Goal: Task Accomplishment & Management: Use online tool/utility

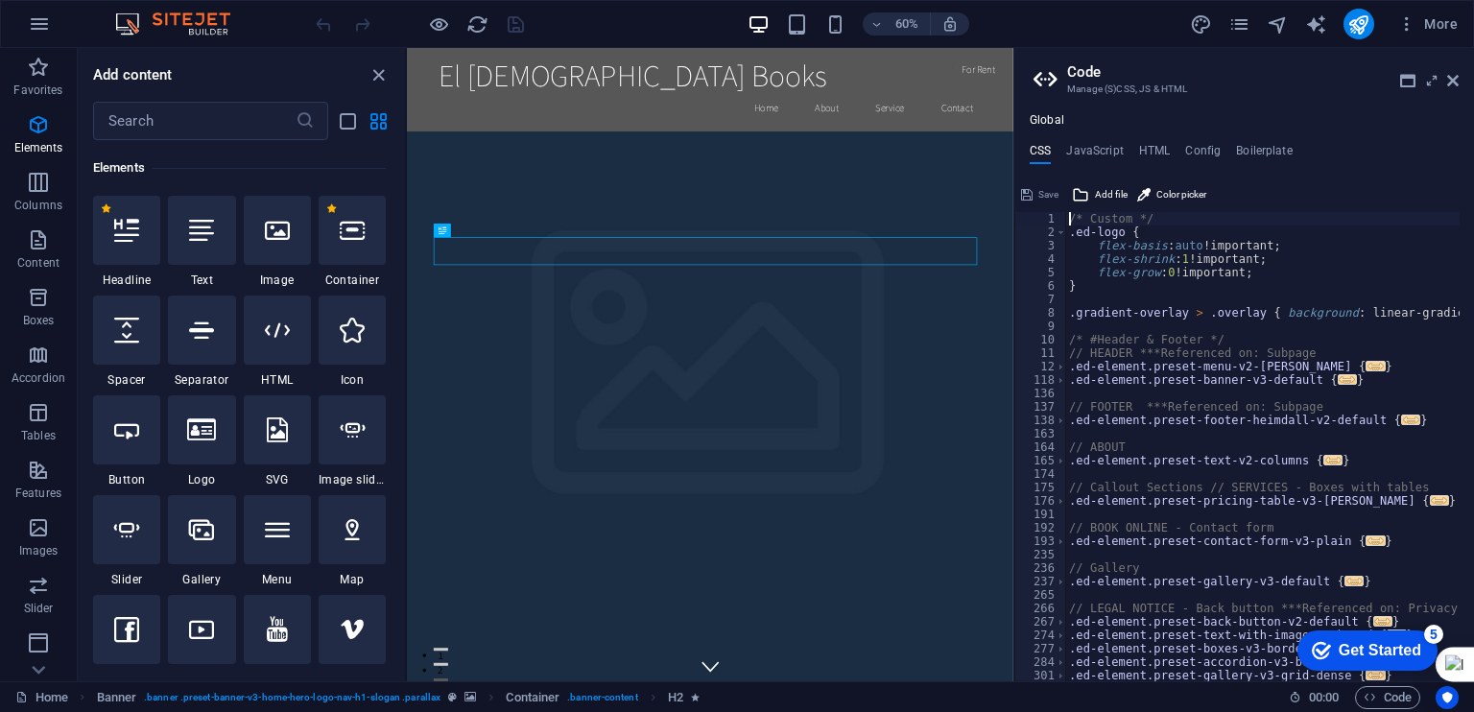
click at [1460, 80] on aside "Code Manage (S)CSS, JS & HTML Global CSS JavaScript HTML Config Boilerplate /* …" at bounding box center [1244, 364] width 461 height 633
click at [1451, 80] on icon at bounding box center [1453, 80] width 12 height 15
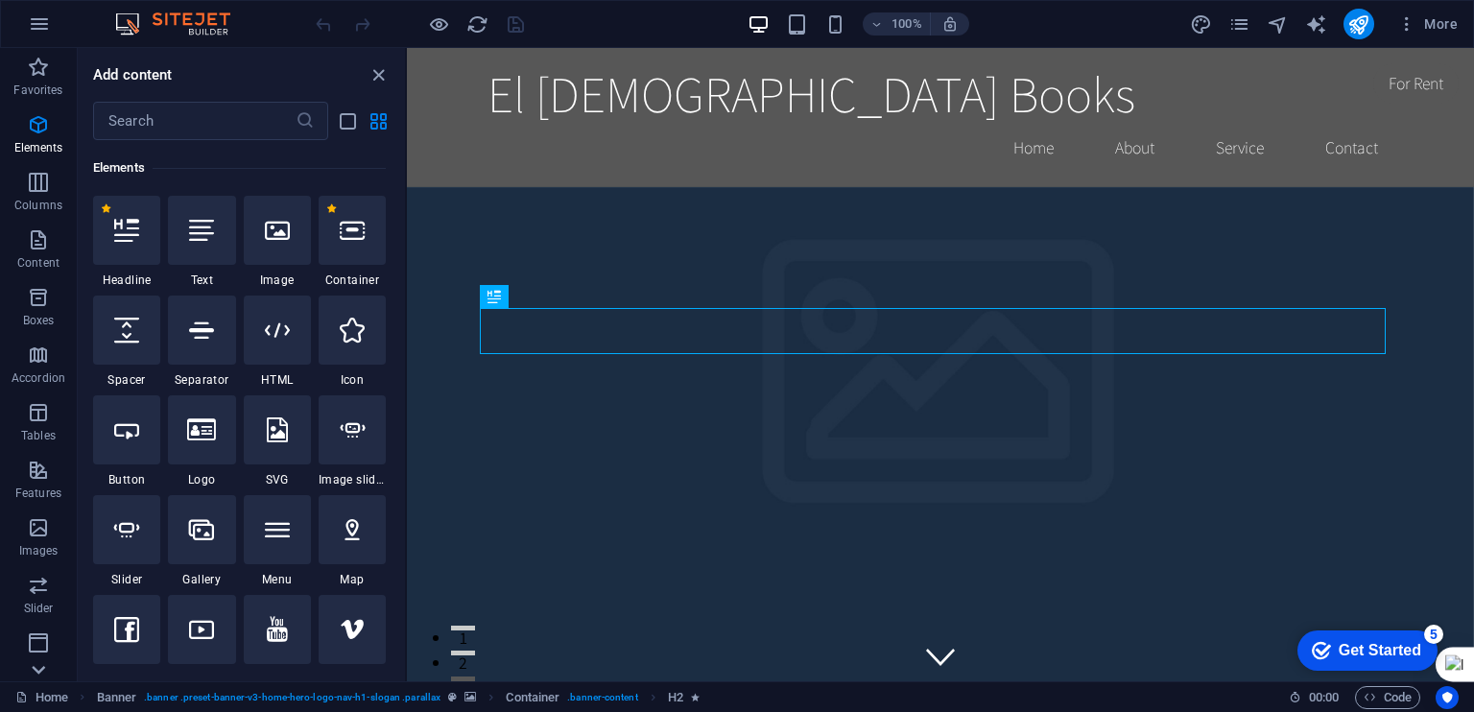
click at [37, 63] on icon at bounding box center [39, 59] width 13 height 9
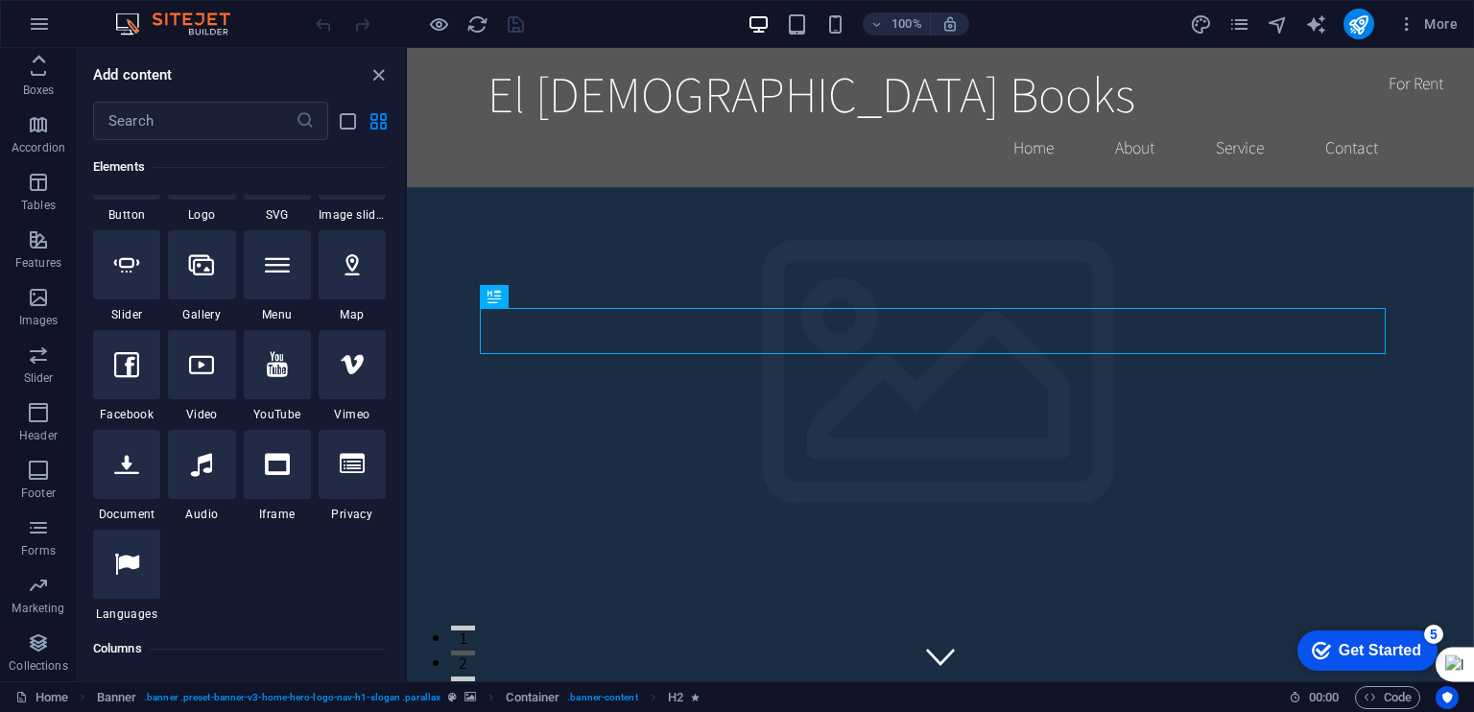
click at [45, 59] on icon at bounding box center [38, 59] width 27 height 27
click at [36, 245] on icon "button" at bounding box center [38, 239] width 23 height 23
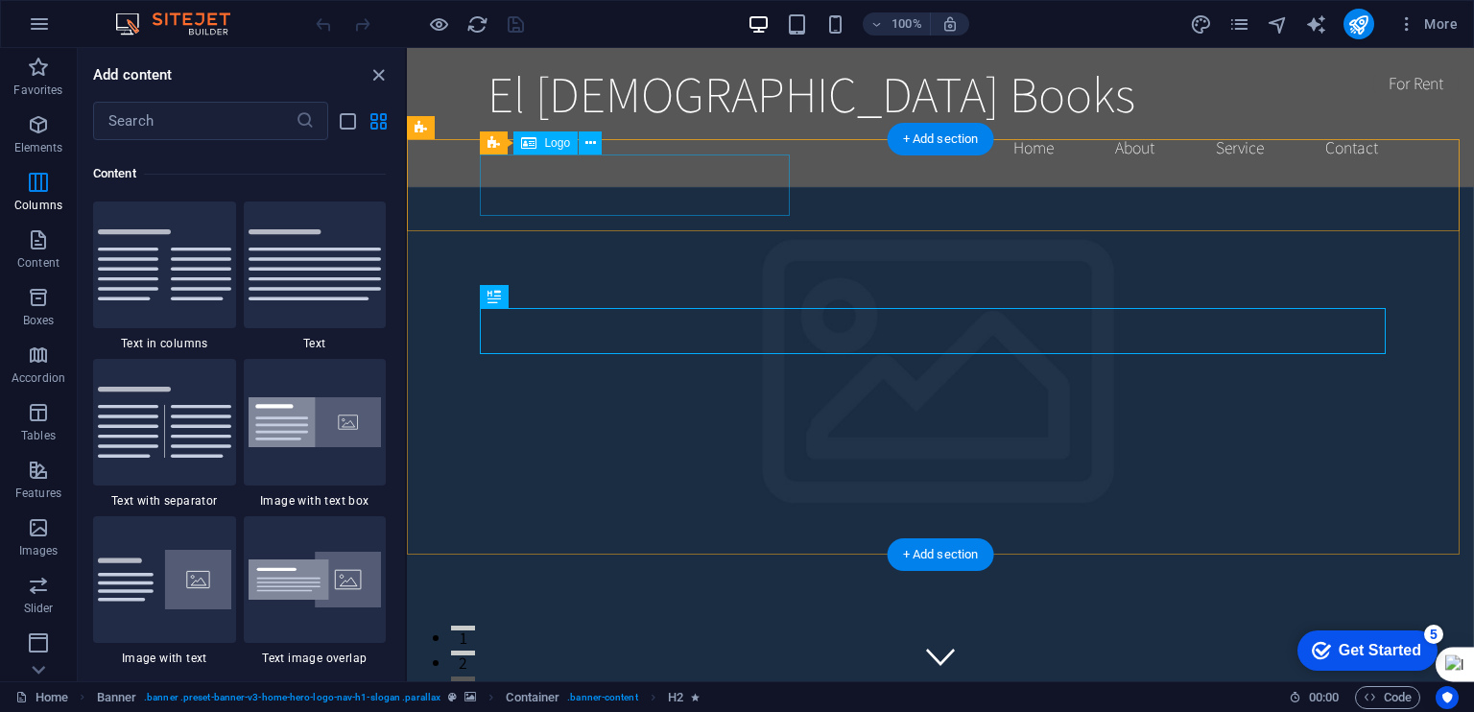
scroll to position [3358, 0]
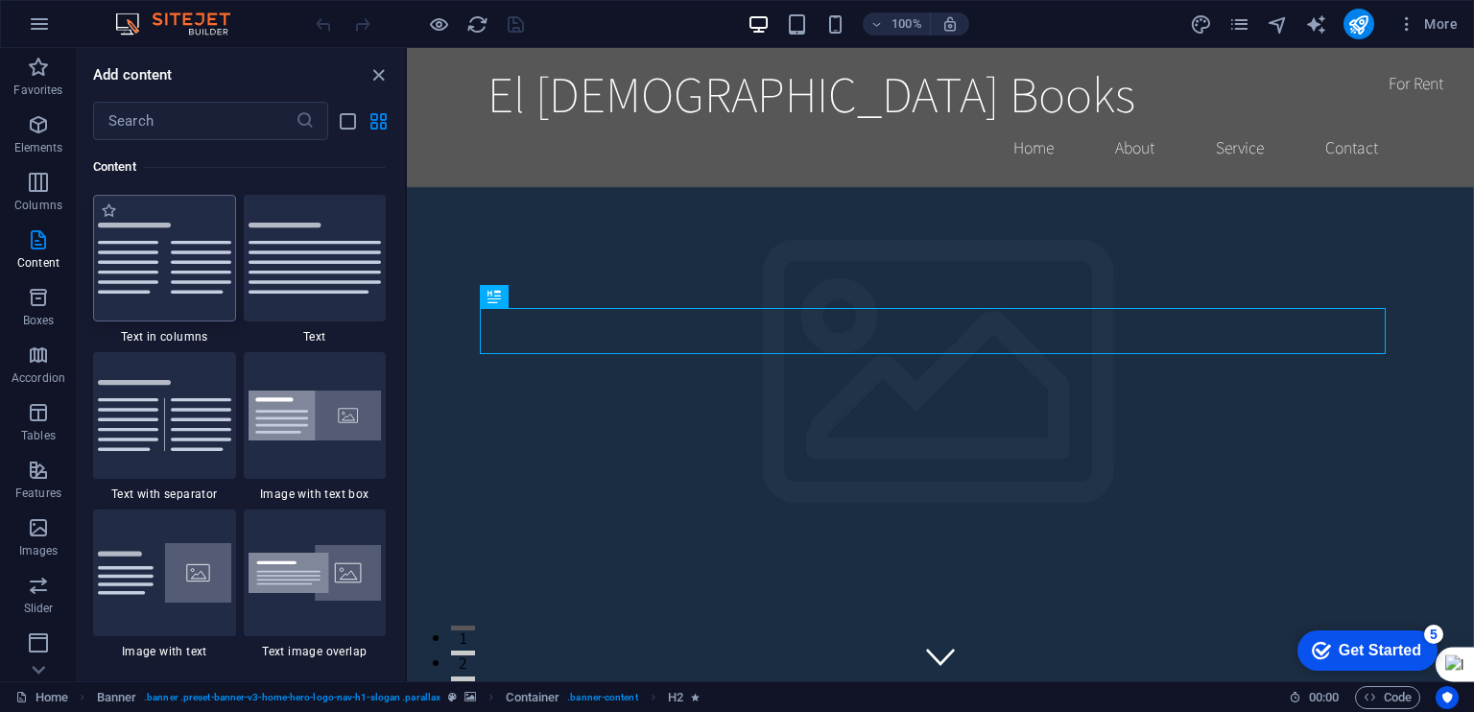
drag, startPoint x: 145, startPoint y: 255, endPoint x: 491, endPoint y: 433, distance: 389.3
click at [145, 255] on img at bounding box center [164, 258] width 133 height 71
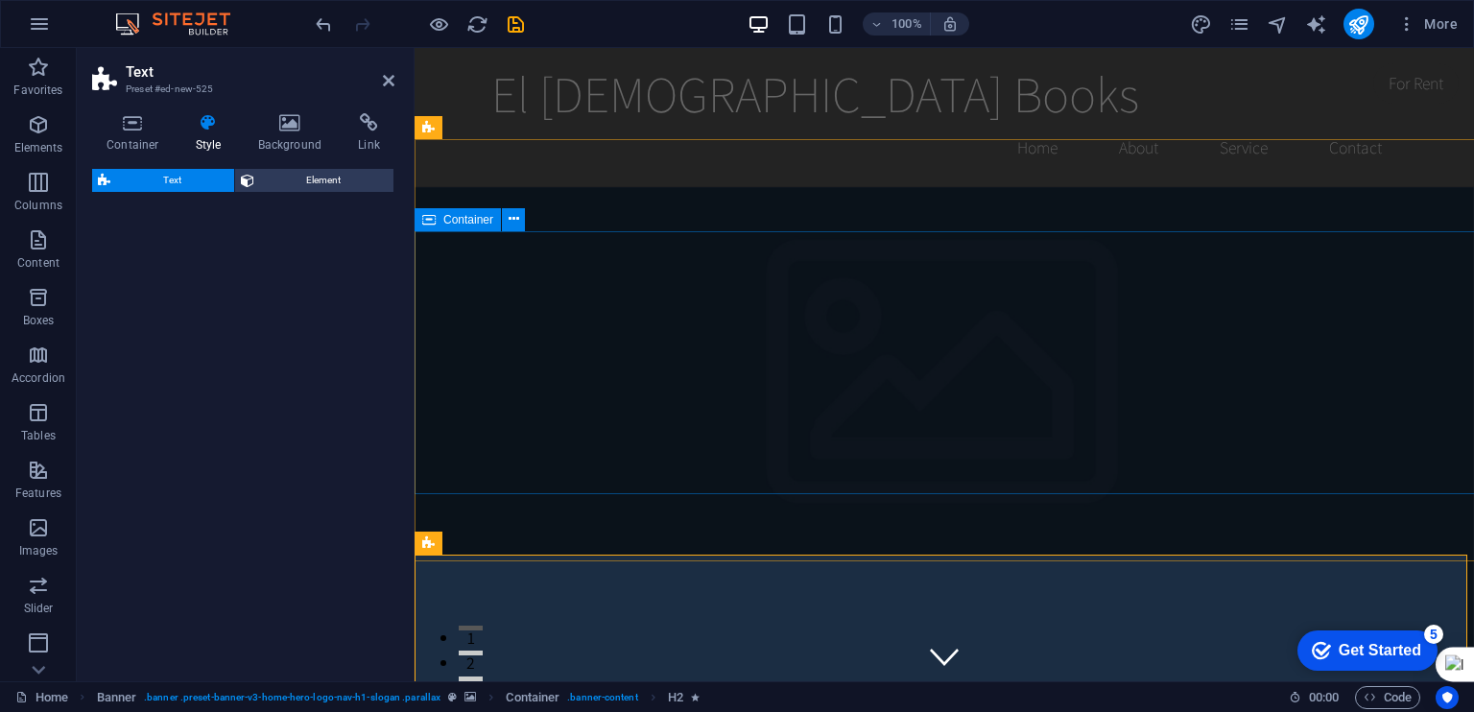
select select "rem"
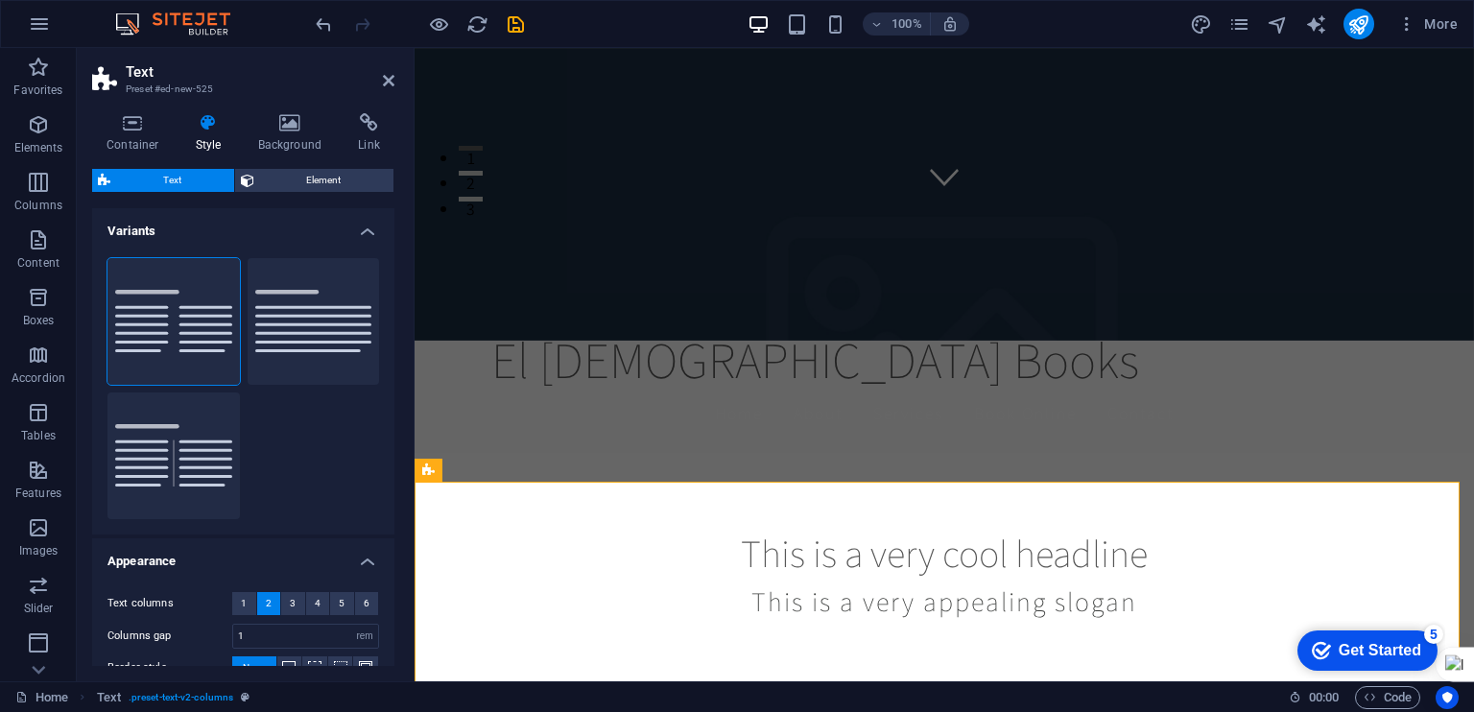
scroll to position [0, 0]
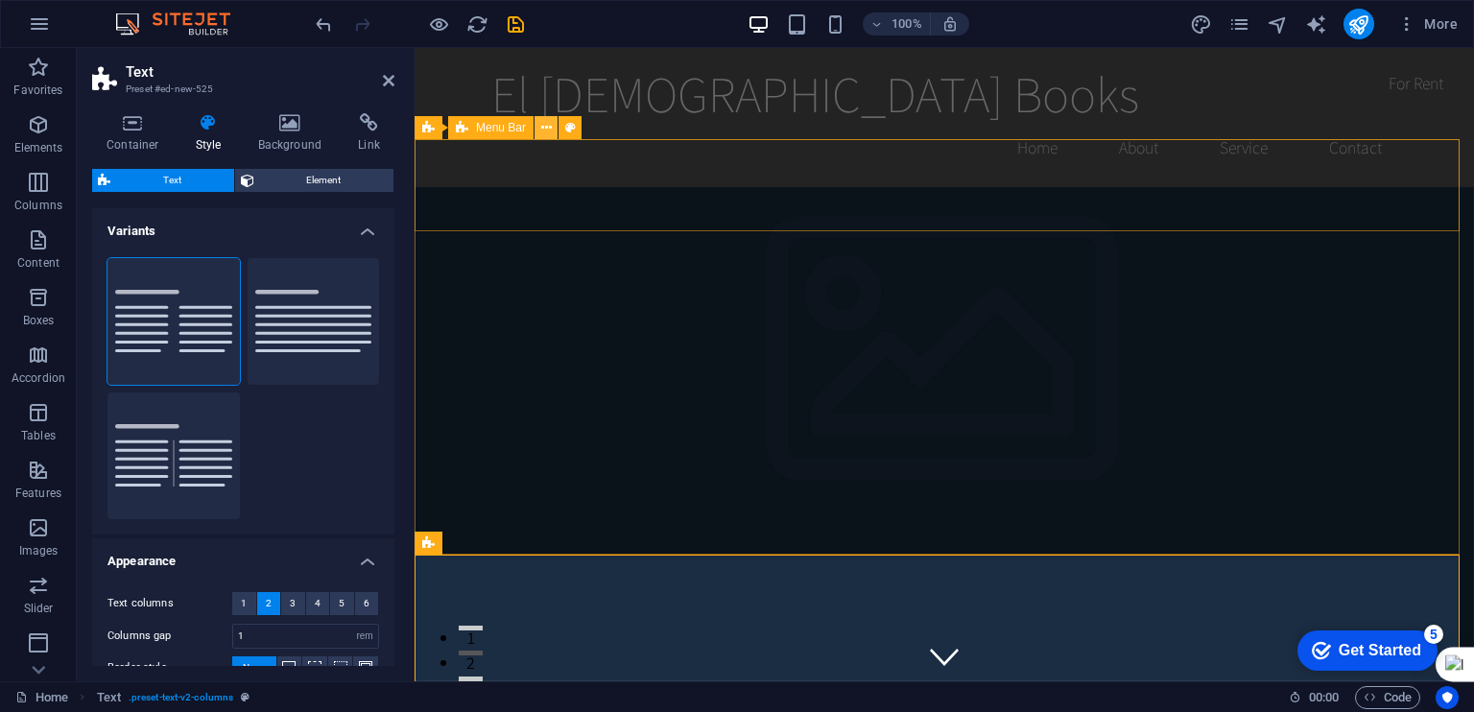
click at [549, 123] on icon at bounding box center [546, 128] width 11 height 20
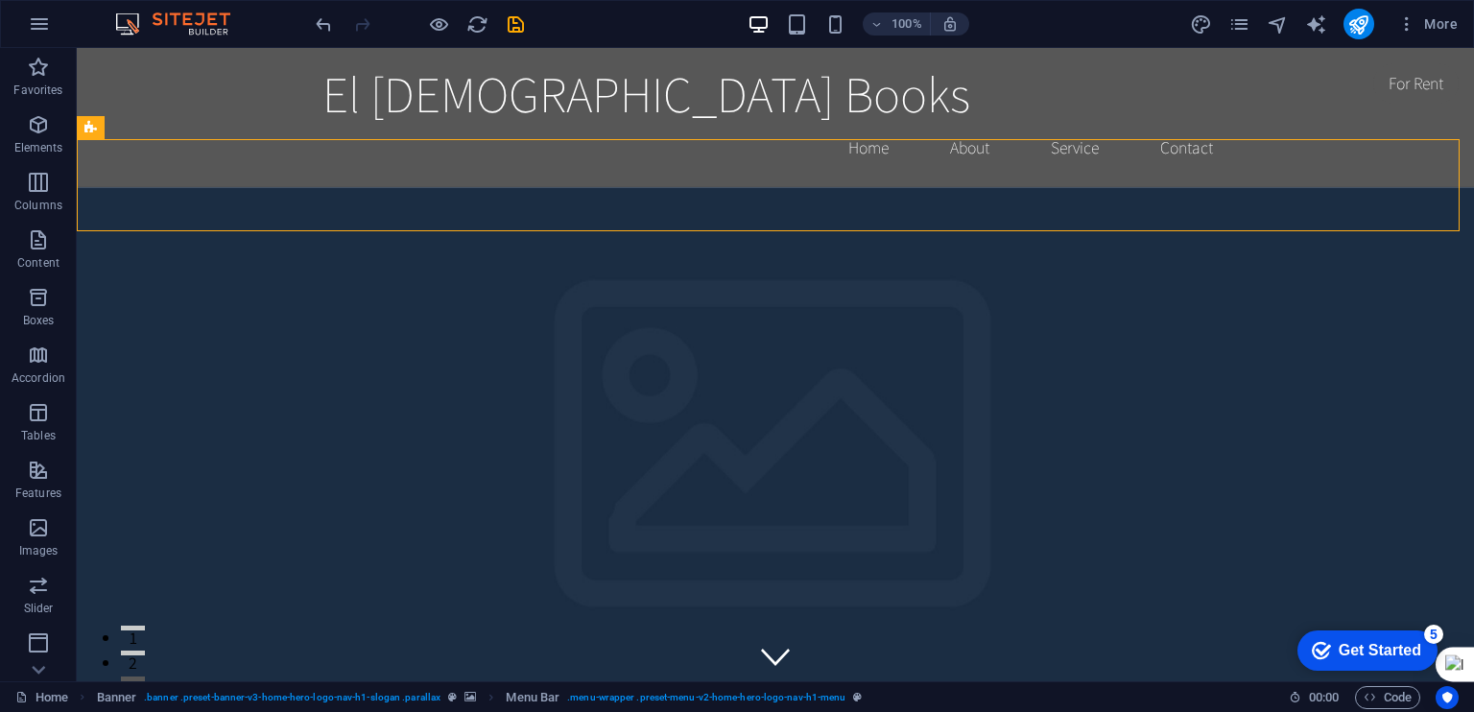
click at [1076, 16] on div "100% More" at bounding box center [889, 24] width 1154 height 31
click at [36, 73] on icon at bounding box center [38, 59] width 27 height 27
click at [36, 669] on div "Favorites Elements Columns Content Boxes Accordion Tables Features Images Slide…" at bounding box center [38, 364] width 77 height 633
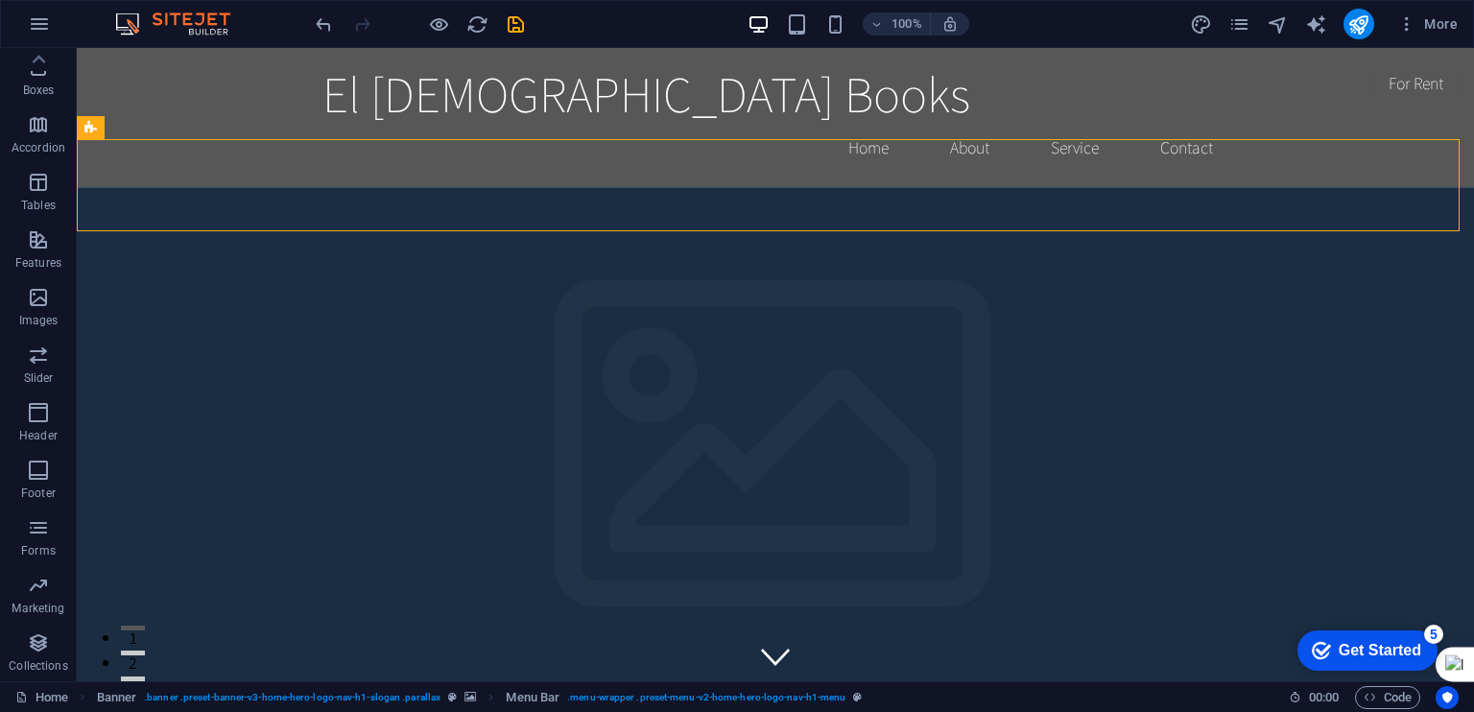
click at [36, 669] on p "Collections" at bounding box center [38, 665] width 59 height 15
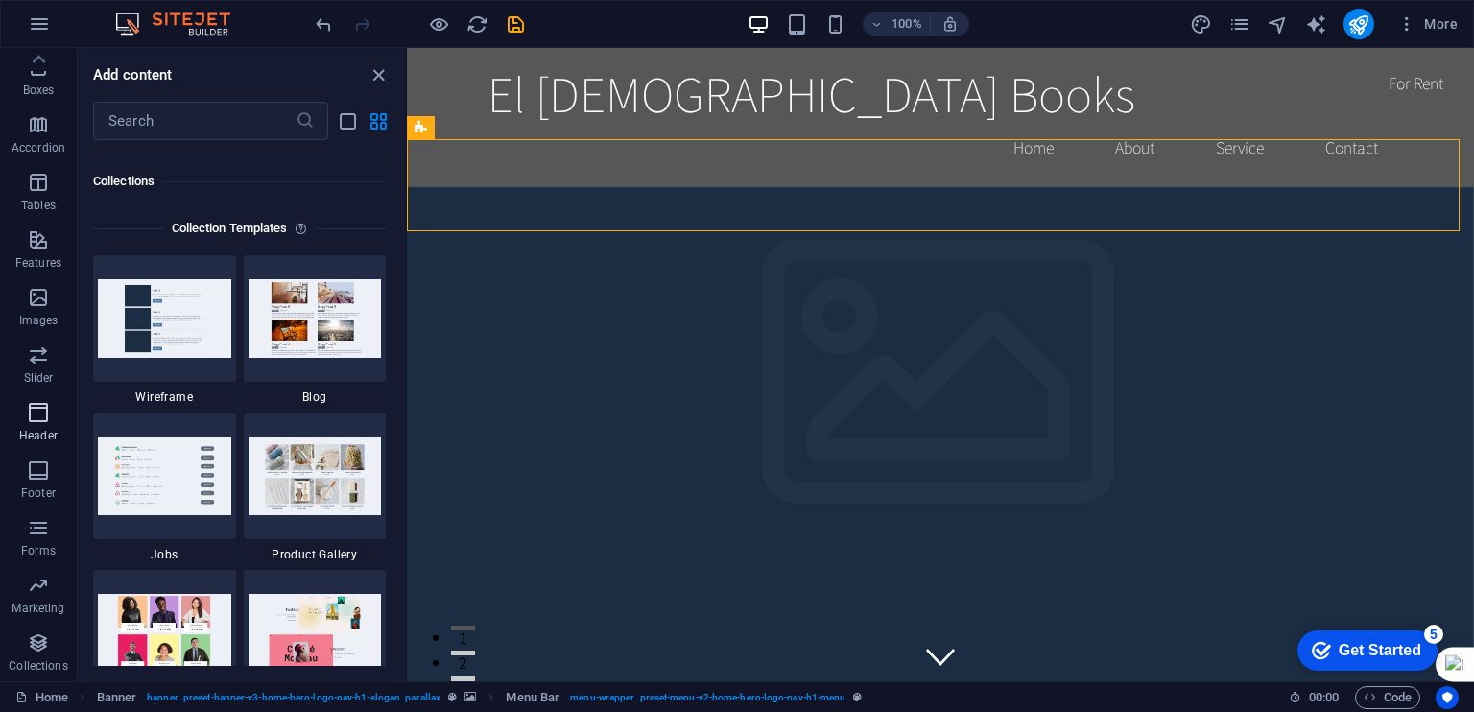
scroll to position [17571, 0]
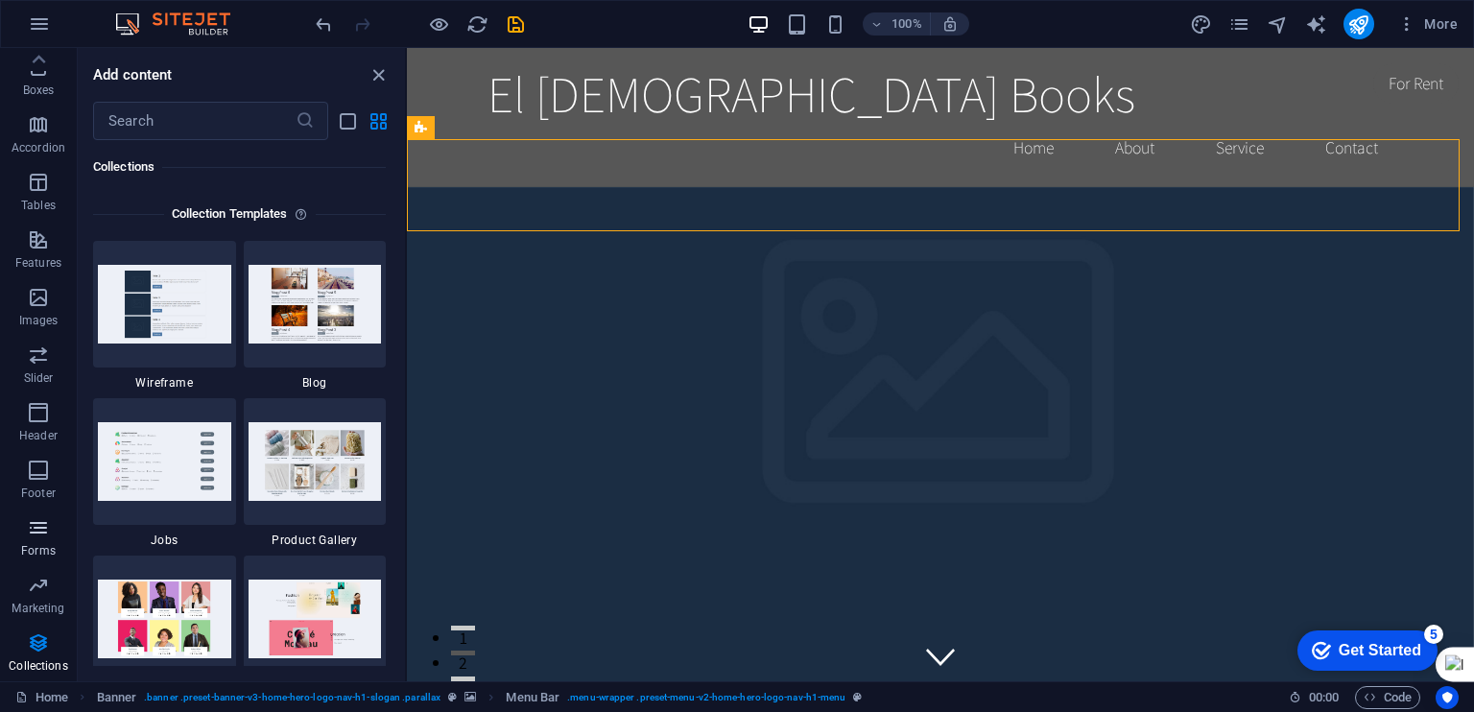
click at [40, 546] on p "Forms" at bounding box center [38, 550] width 35 height 15
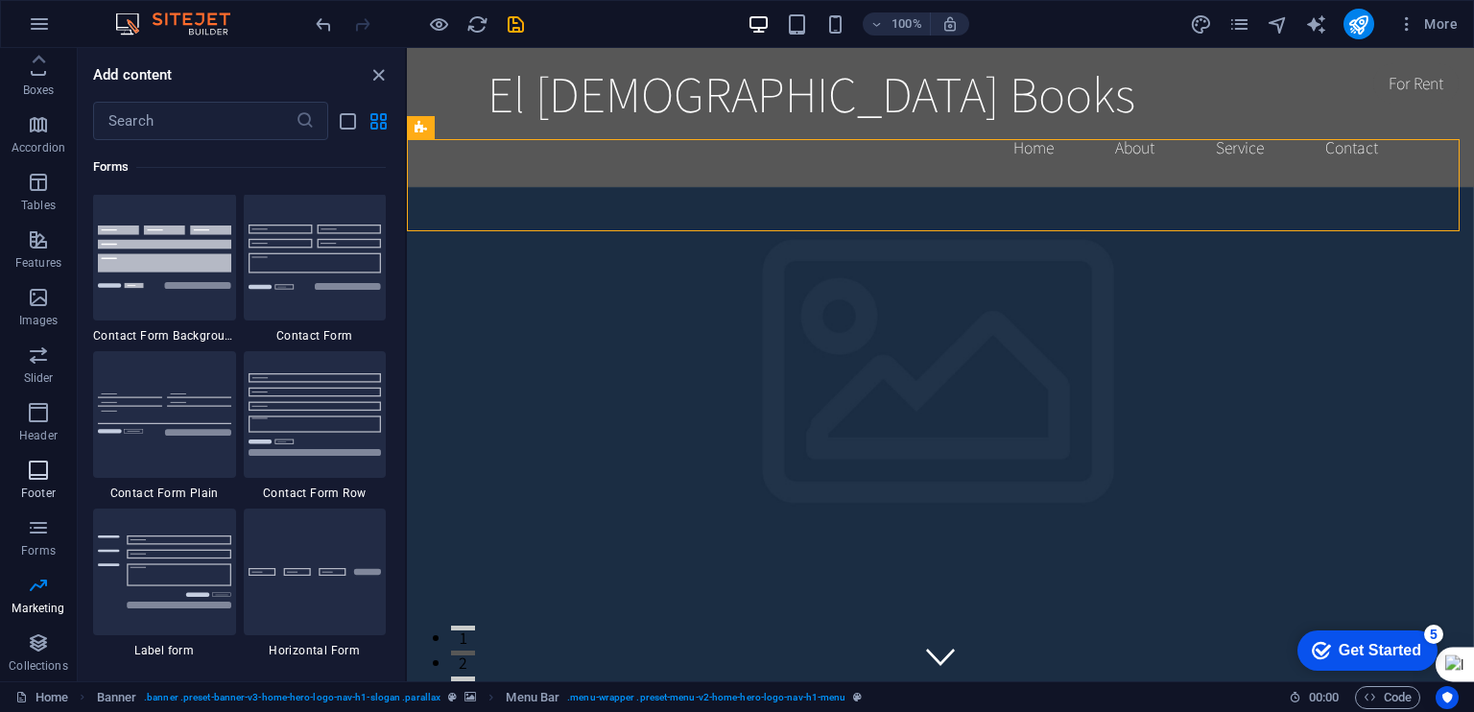
scroll to position [14013, 0]
click at [38, 466] on icon "button" at bounding box center [38, 470] width 23 height 23
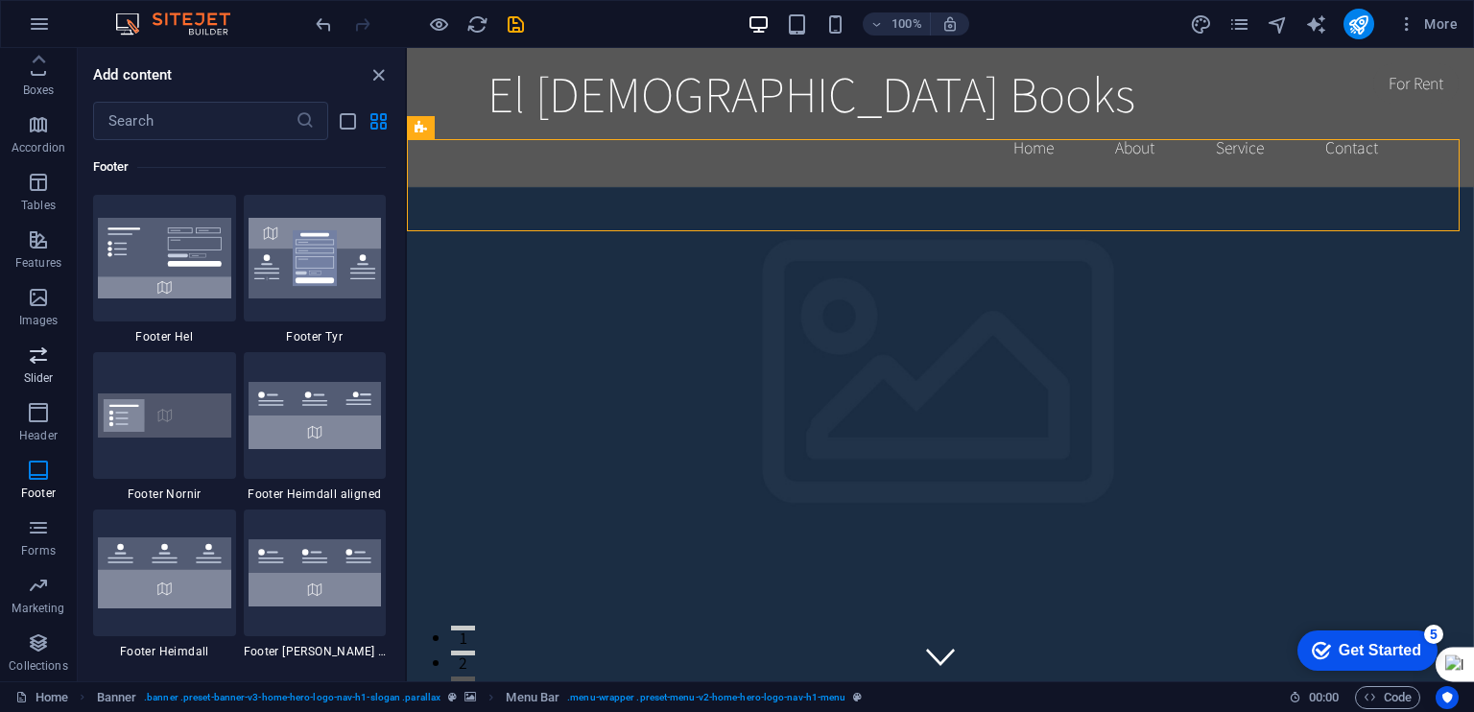
click at [41, 387] on span "Slider" at bounding box center [38, 367] width 77 height 46
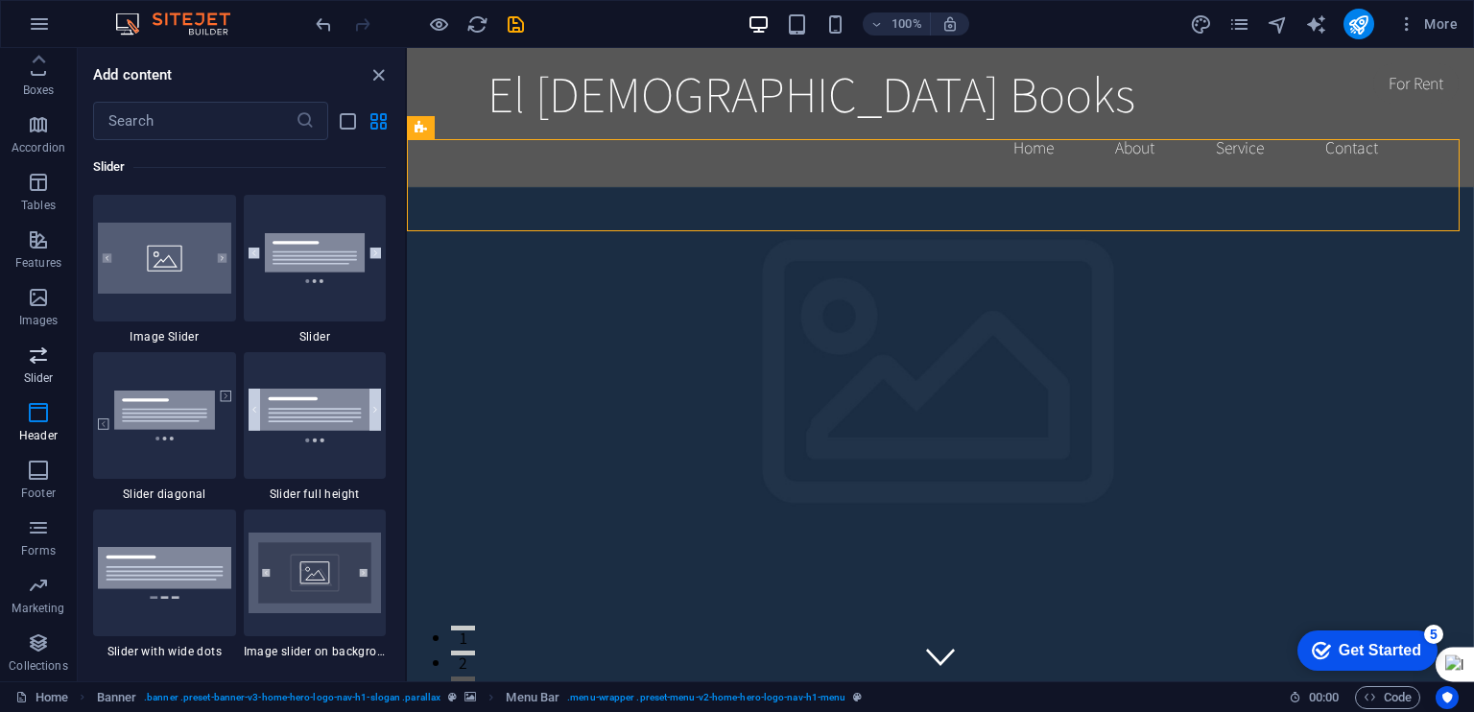
scroll to position [10882, 0]
click at [42, 262] on p "Features" at bounding box center [38, 262] width 46 height 15
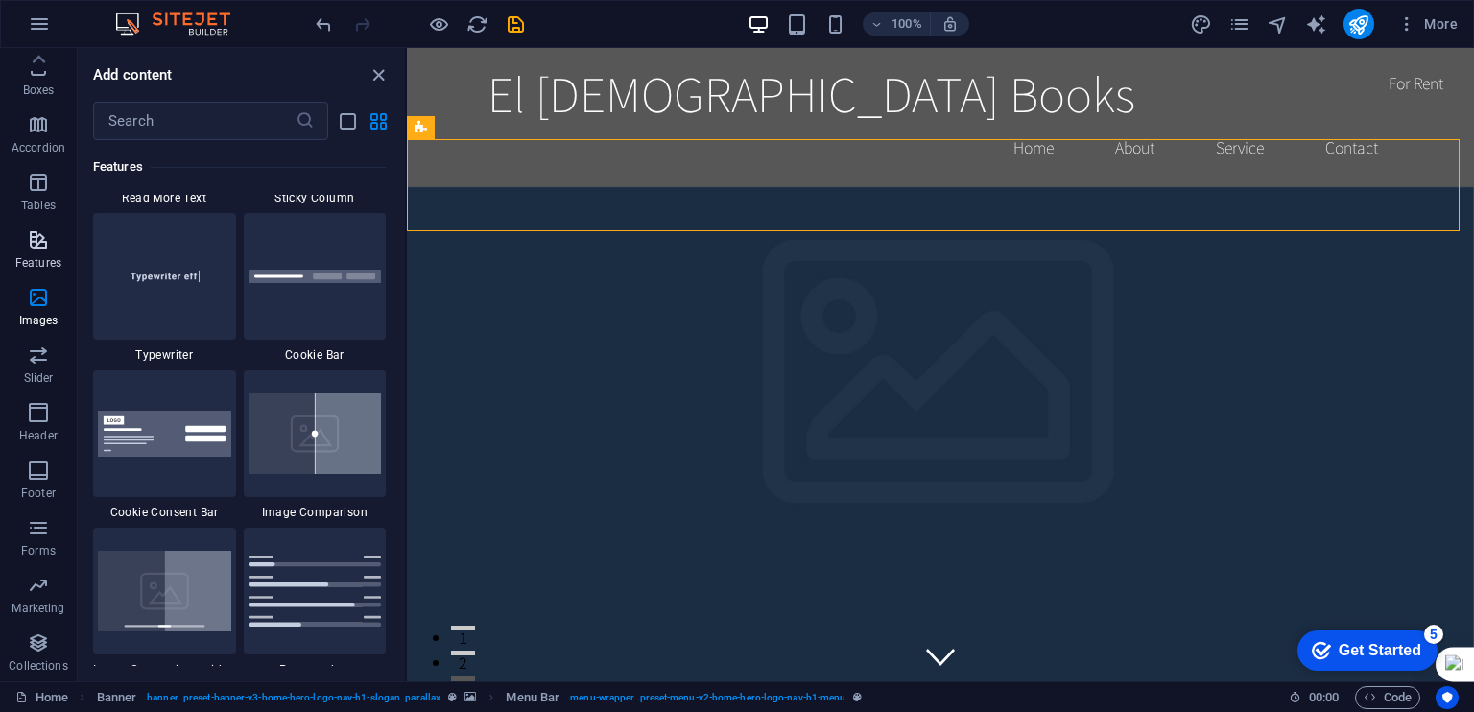
scroll to position [7481, 0]
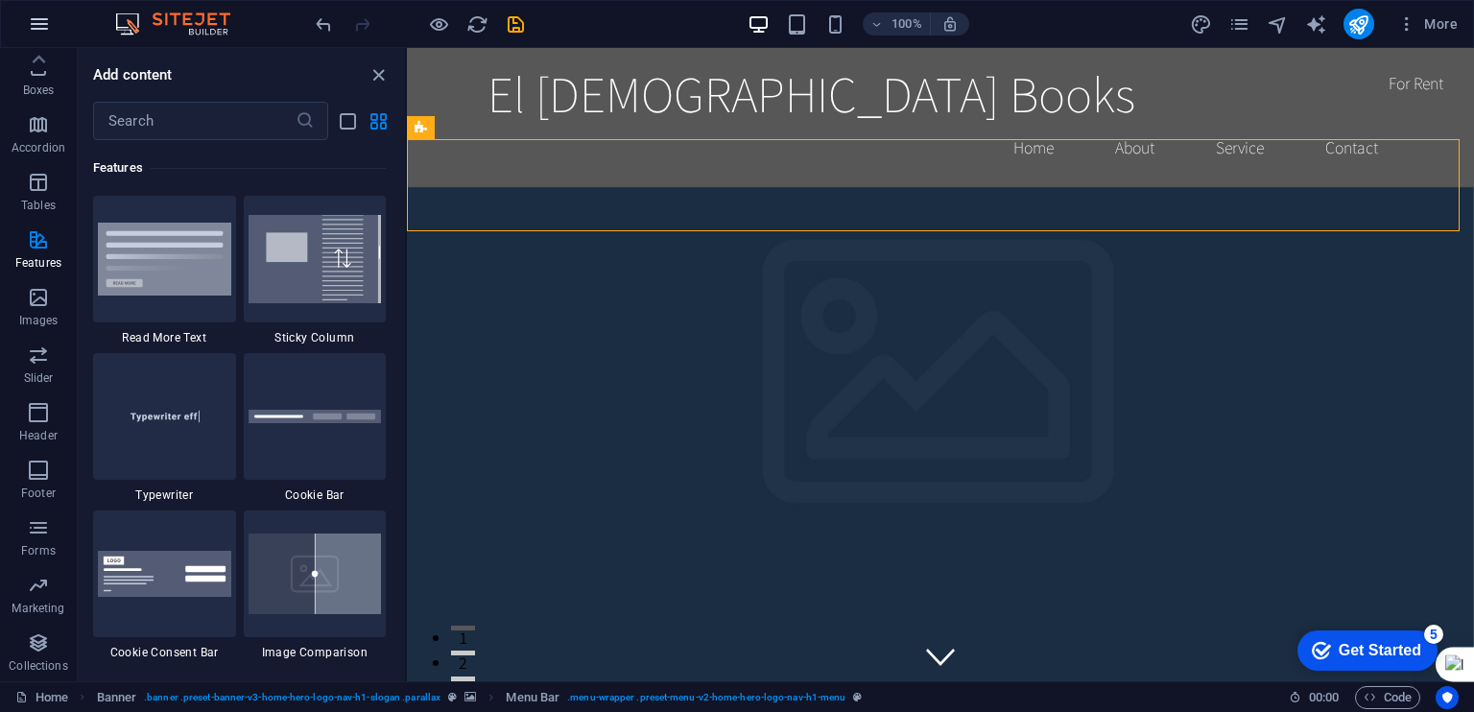
click at [48, 34] on icon "button" at bounding box center [39, 23] width 23 height 23
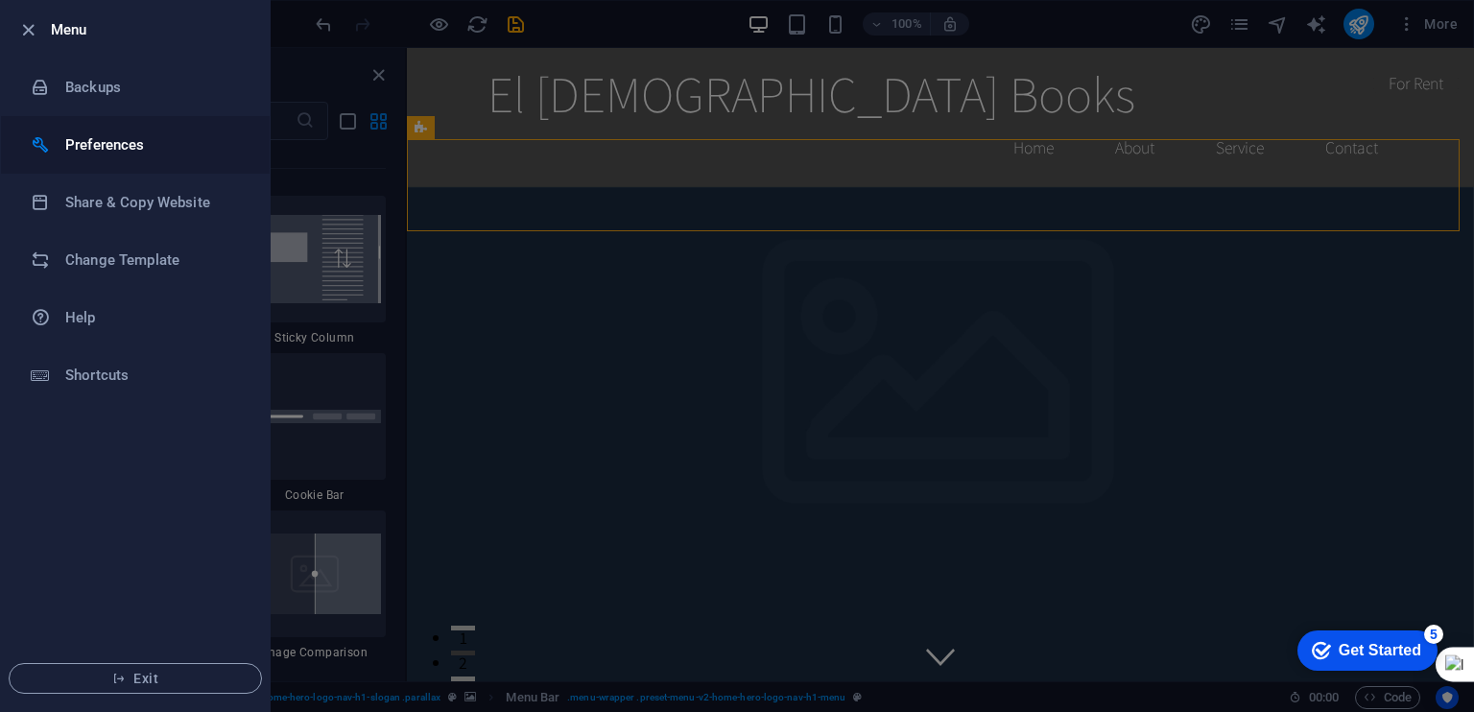
click at [130, 155] on h6 "Preferences" at bounding box center [154, 144] width 178 height 23
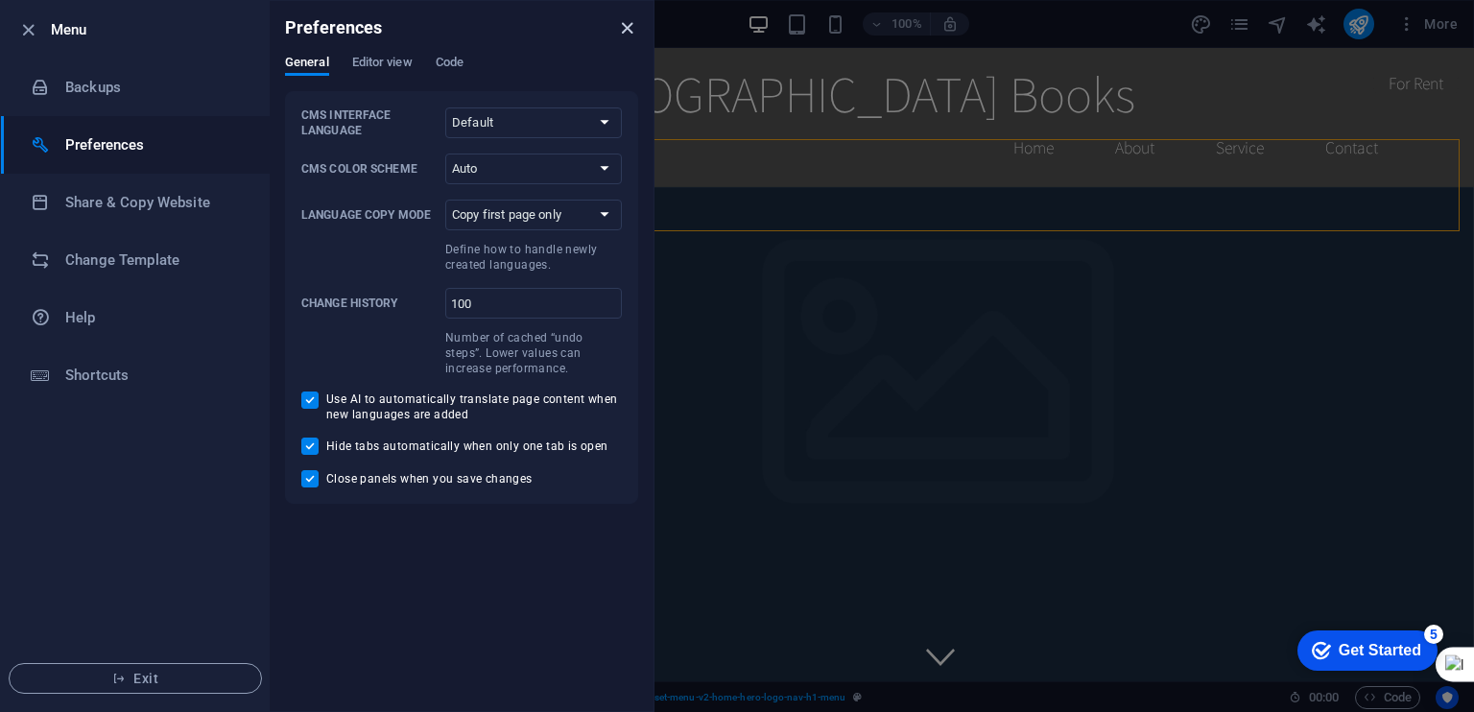
click at [629, 28] on icon "close" at bounding box center [627, 28] width 22 height 22
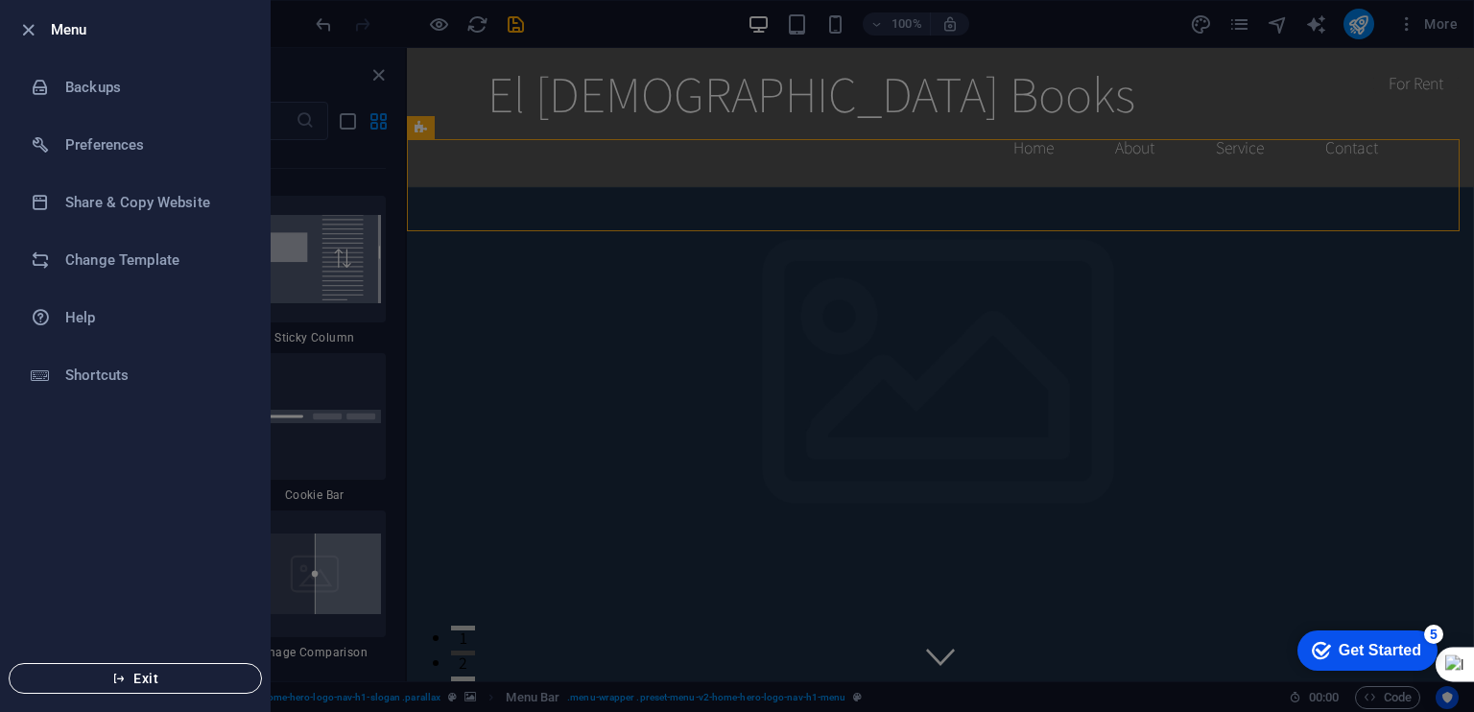
click at [230, 677] on span "Exit" at bounding box center [135, 678] width 221 height 15
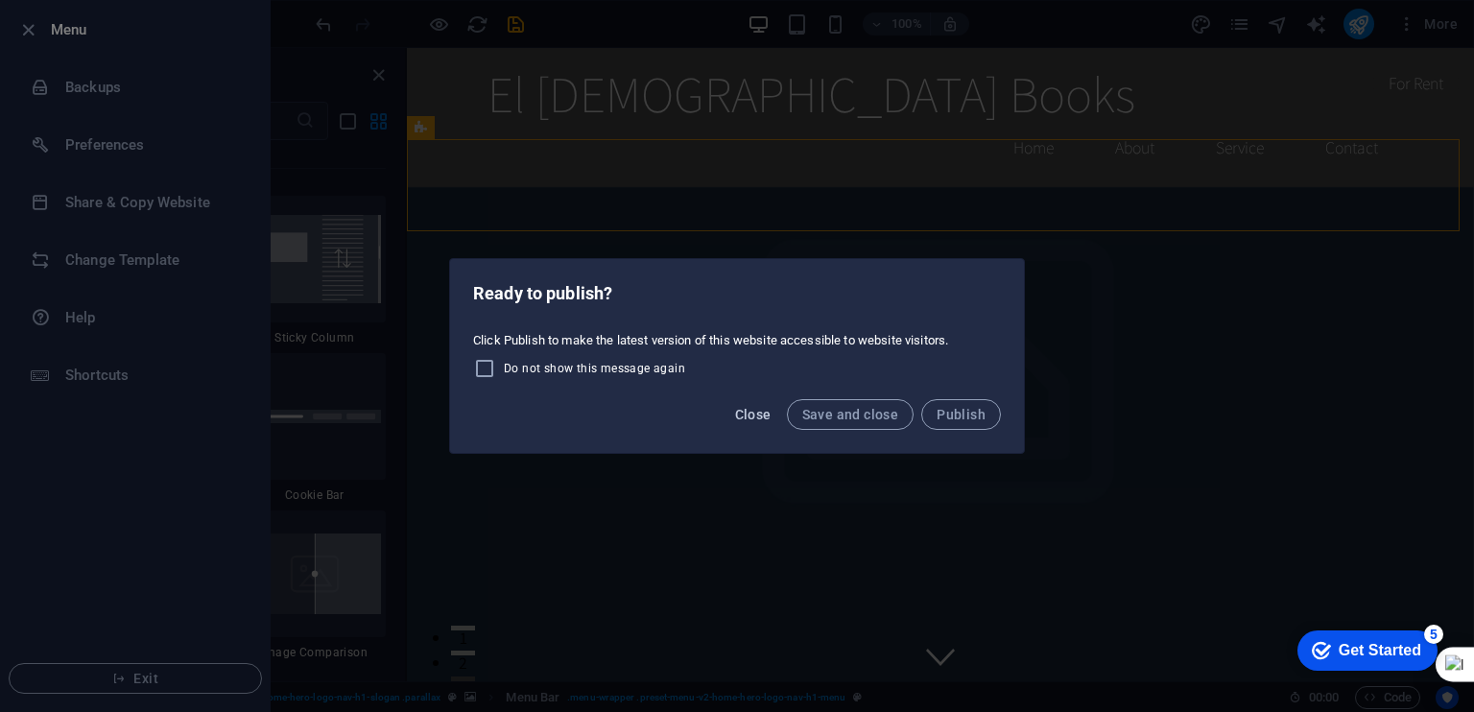
click at [753, 410] on span "Close" at bounding box center [753, 414] width 36 height 15
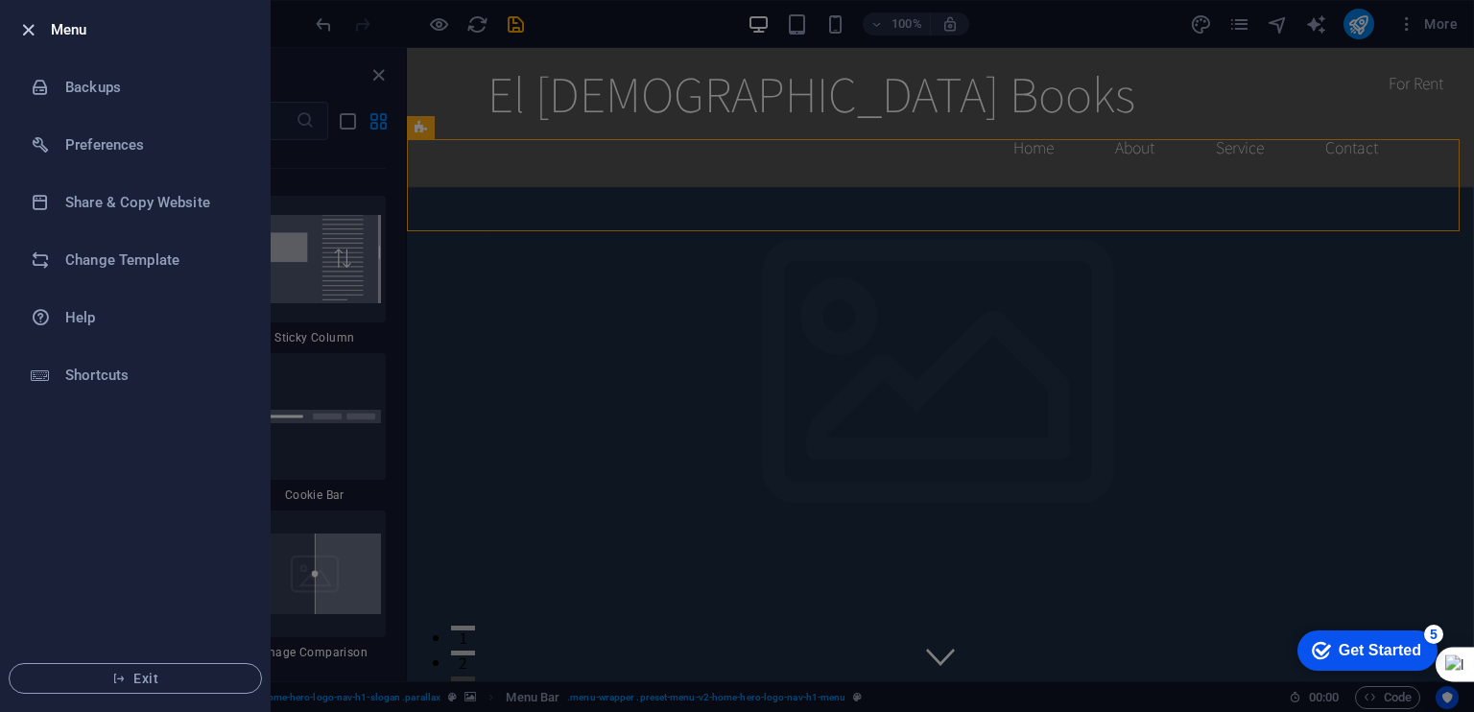
click at [34, 36] on icon "button" at bounding box center [28, 30] width 22 height 22
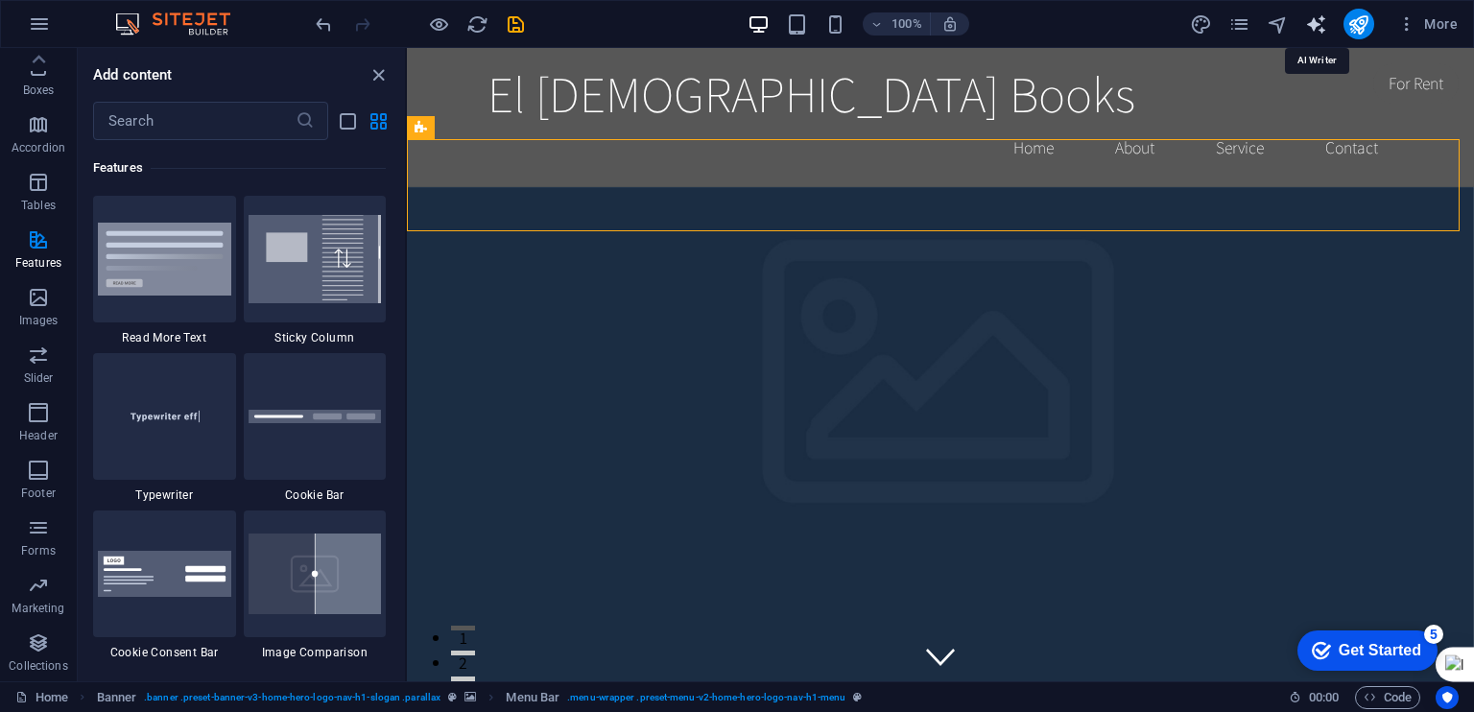
click at [1324, 28] on icon "text_generator" at bounding box center [1316, 24] width 22 height 22
select select "English"
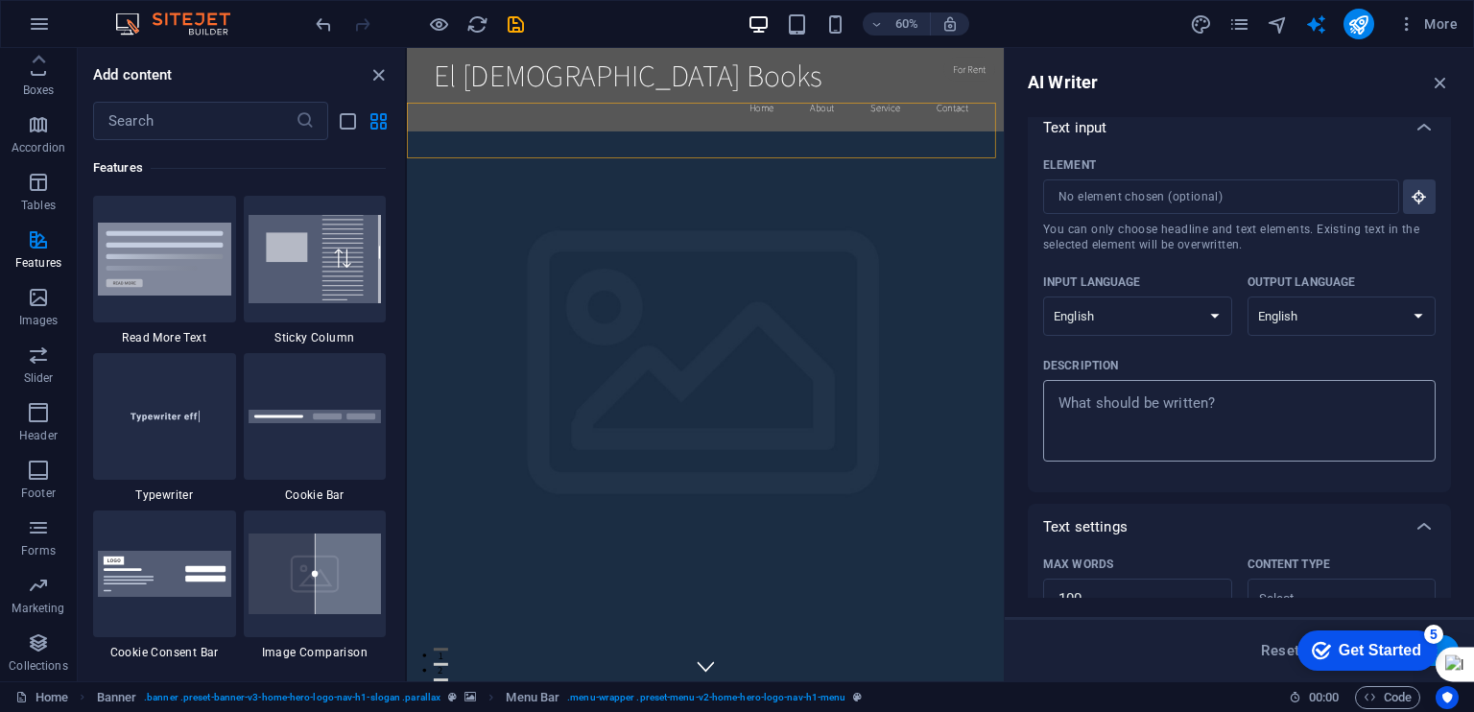
scroll to position [0, 0]
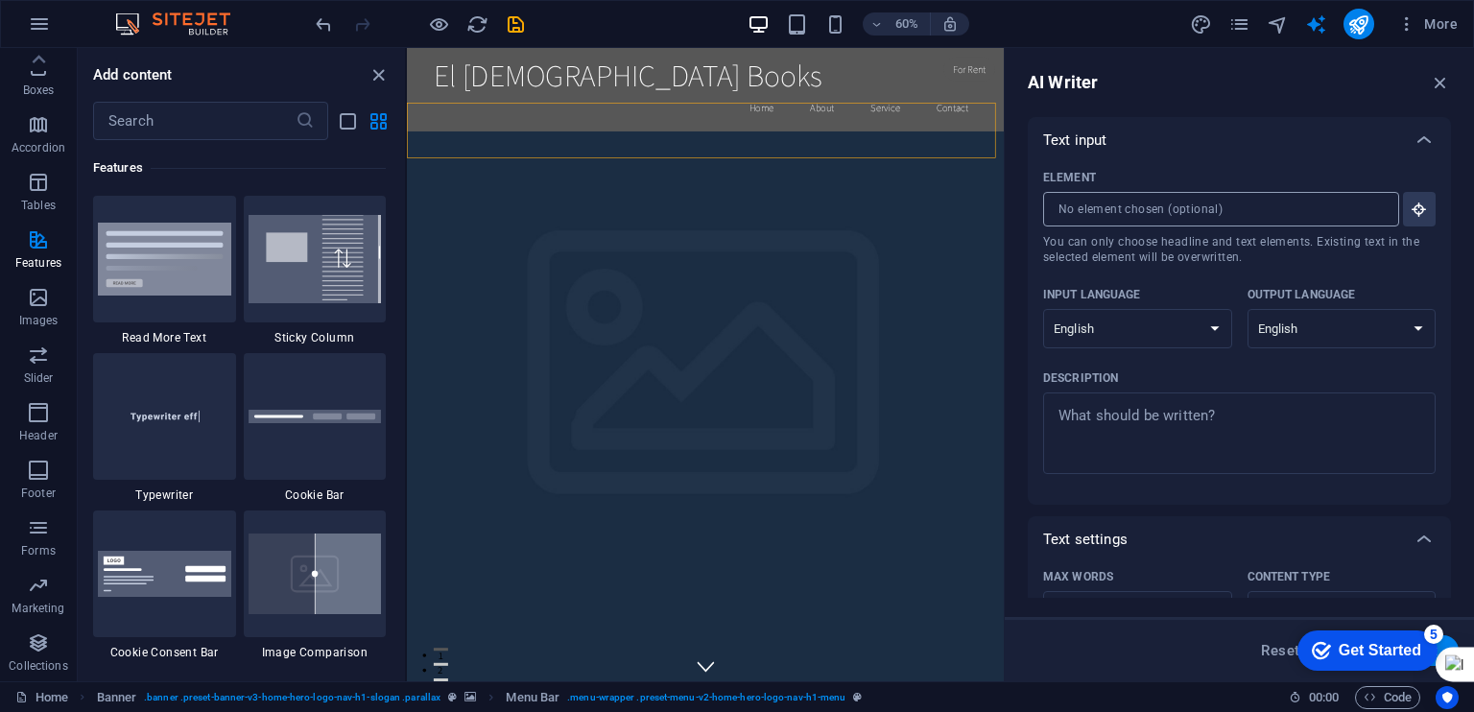
click at [1358, 215] on input "Element ​ You can only choose headline and text elements. Existing text in the …" at bounding box center [1214, 209] width 343 height 35
click at [1419, 216] on icon "button" at bounding box center [1419, 209] width 17 height 17
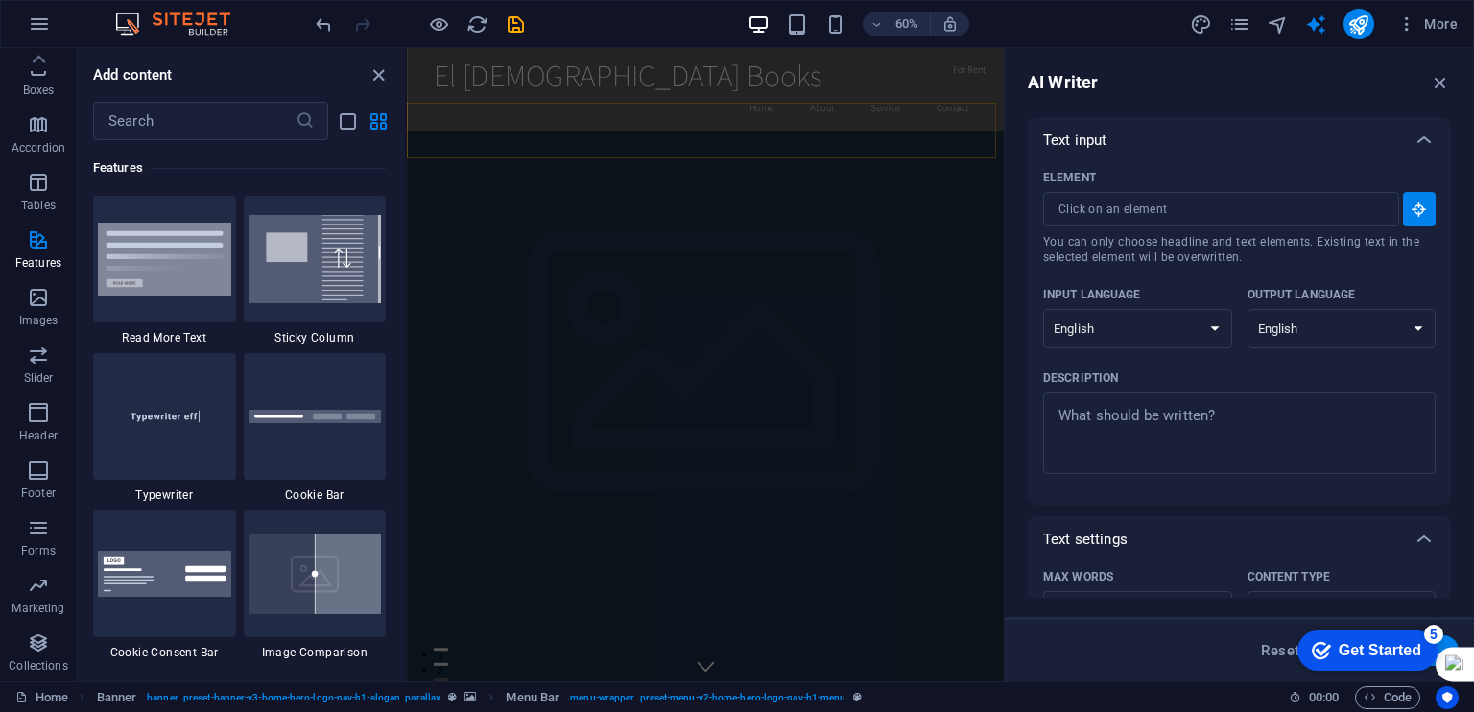
scroll to position [396, 0]
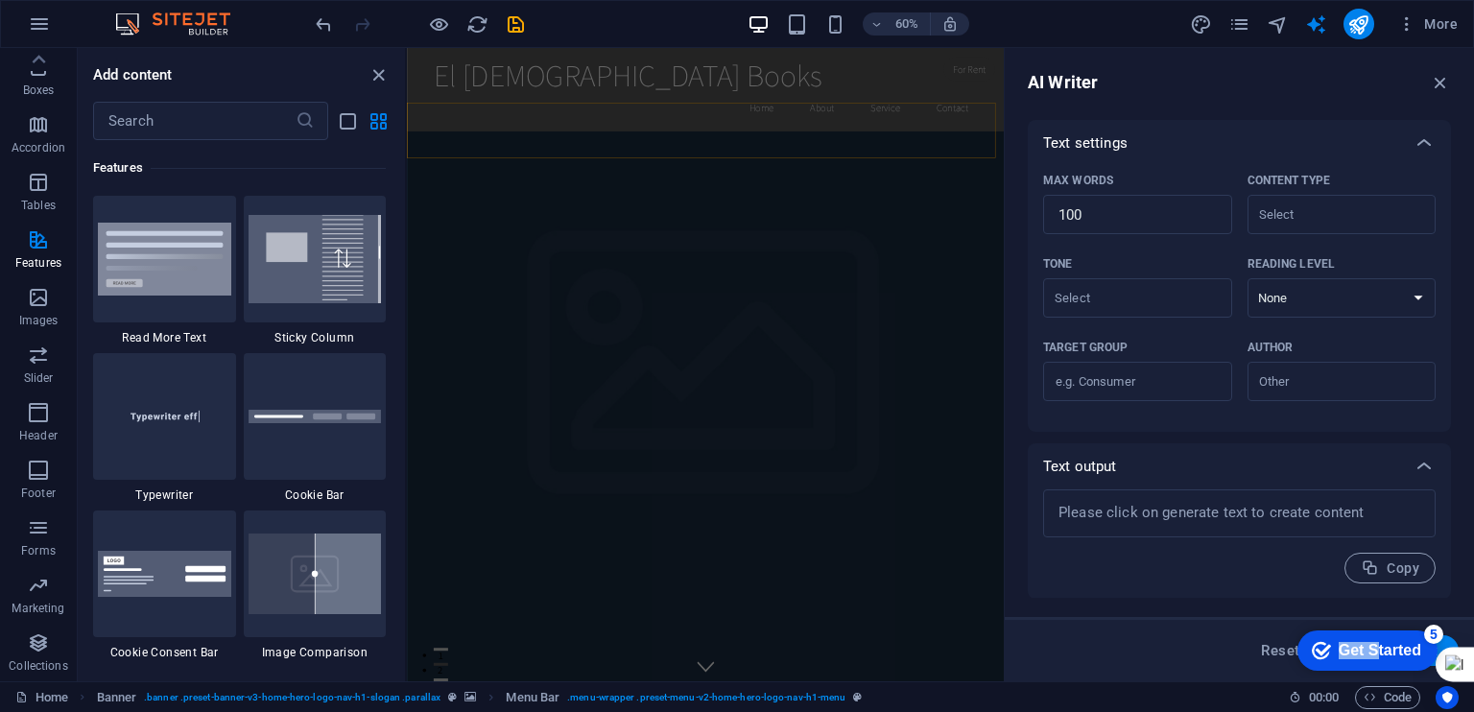
drag, startPoint x: 1369, startPoint y: 653, endPoint x: 0, endPoint y: 634, distance: 1368.8
click html "checkmark Get Started 5 First Steps in the Editor Let's guide you through the t…"
click at [1244, 28] on icon "pages" at bounding box center [1240, 24] width 22 height 22
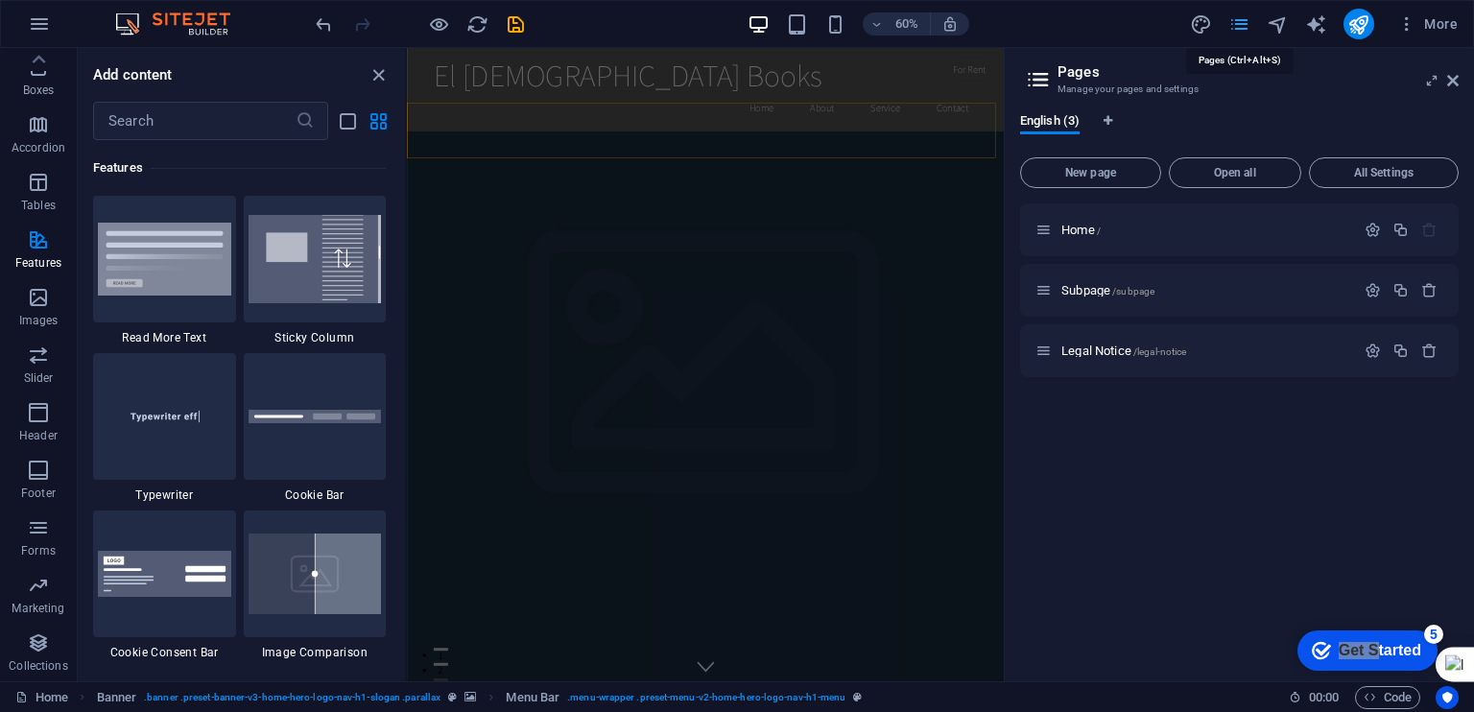
click at [1238, 21] on icon "pages" at bounding box center [1240, 24] width 22 height 22
click at [1432, 27] on span "More" at bounding box center [1428, 23] width 60 height 19
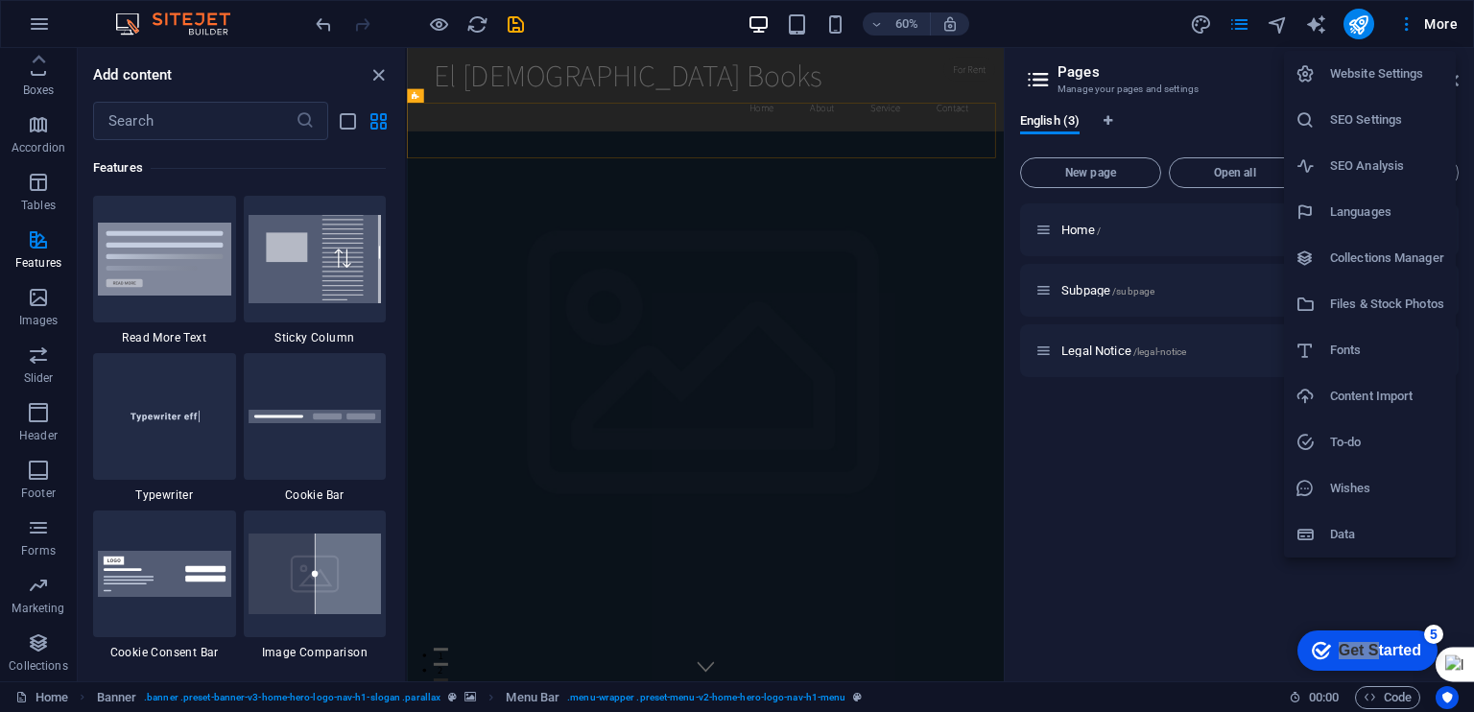
click at [1402, 400] on h6 "Content Import" at bounding box center [1387, 396] width 114 height 23
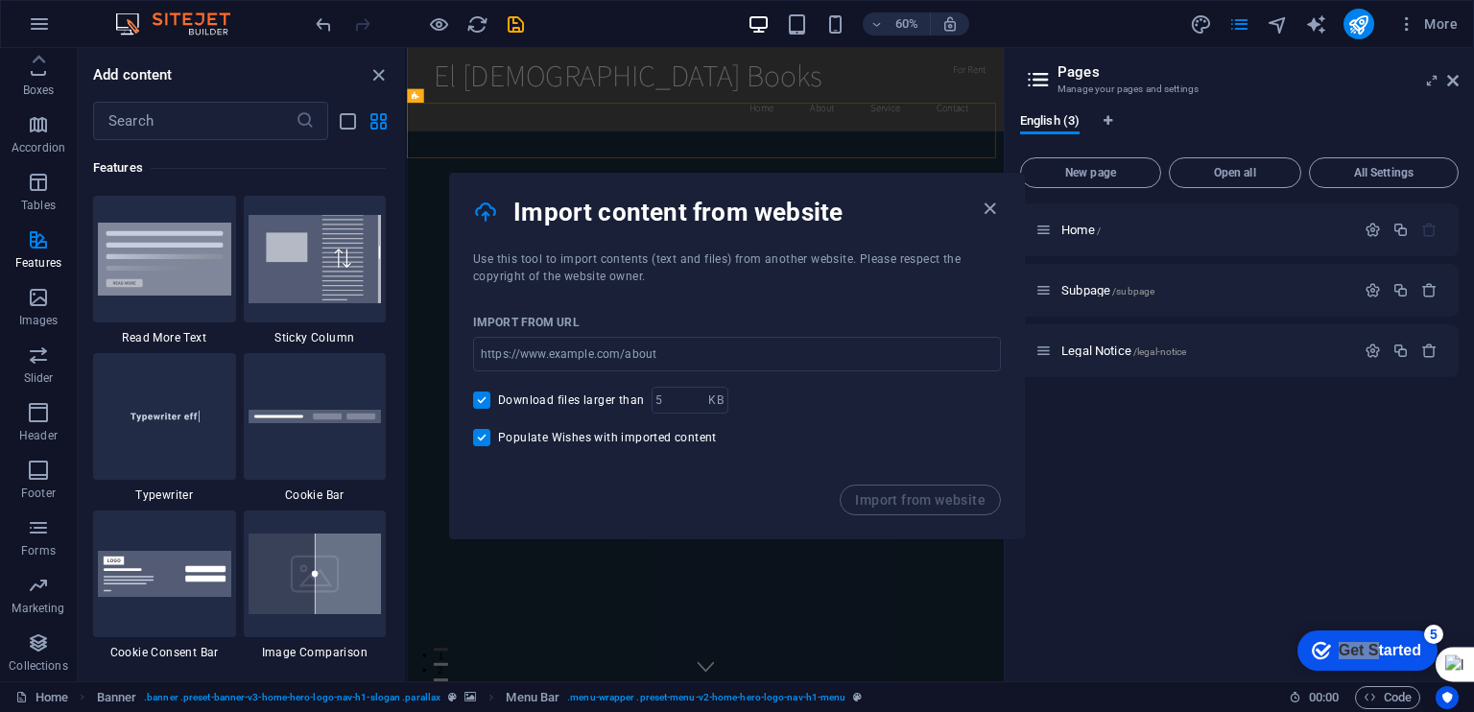
click at [1142, 541] on div "Home / Subpage /subpage Legal Notice /legal-notice" at bounding box center [1239, 434] width 439 height 463
click at [808, 366] on input "url" at bounding box center [737, 354] width 528 height 35
click at [990, 208] on icon "button" at bounding box center [990, 209] width 22 height 22
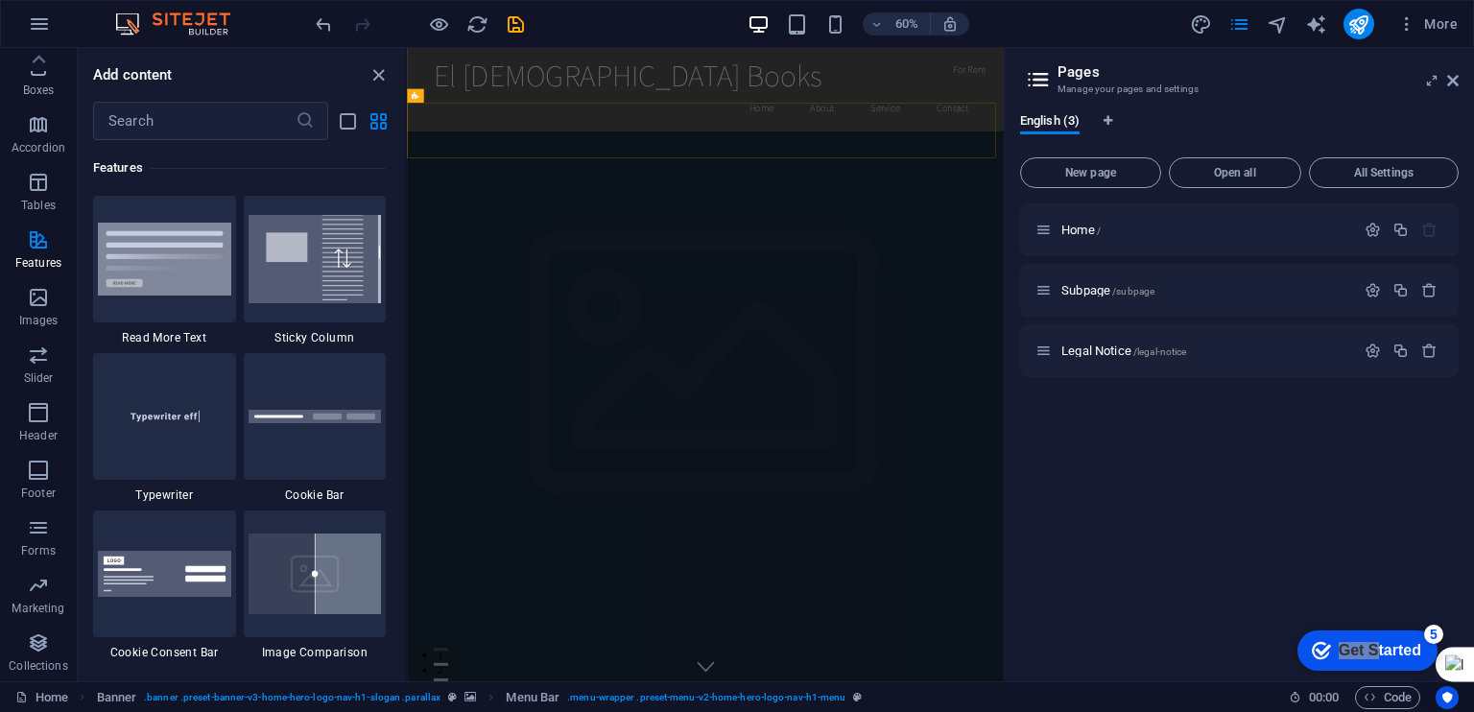
drag, startPoint x: 1258, startPoint y: 585, endPoint x: 1265, endPoint y: 621, distance: 37.1
click at [1256, 586] on div "Home / Subpage /subpage Legal Notice /legal-notice" at bounding box center [1239, 434] width 439 height 463
click at [1318, 24] on icon "text_generator" at bounding box center [1316, 24] width 22 height 22
select select "English"
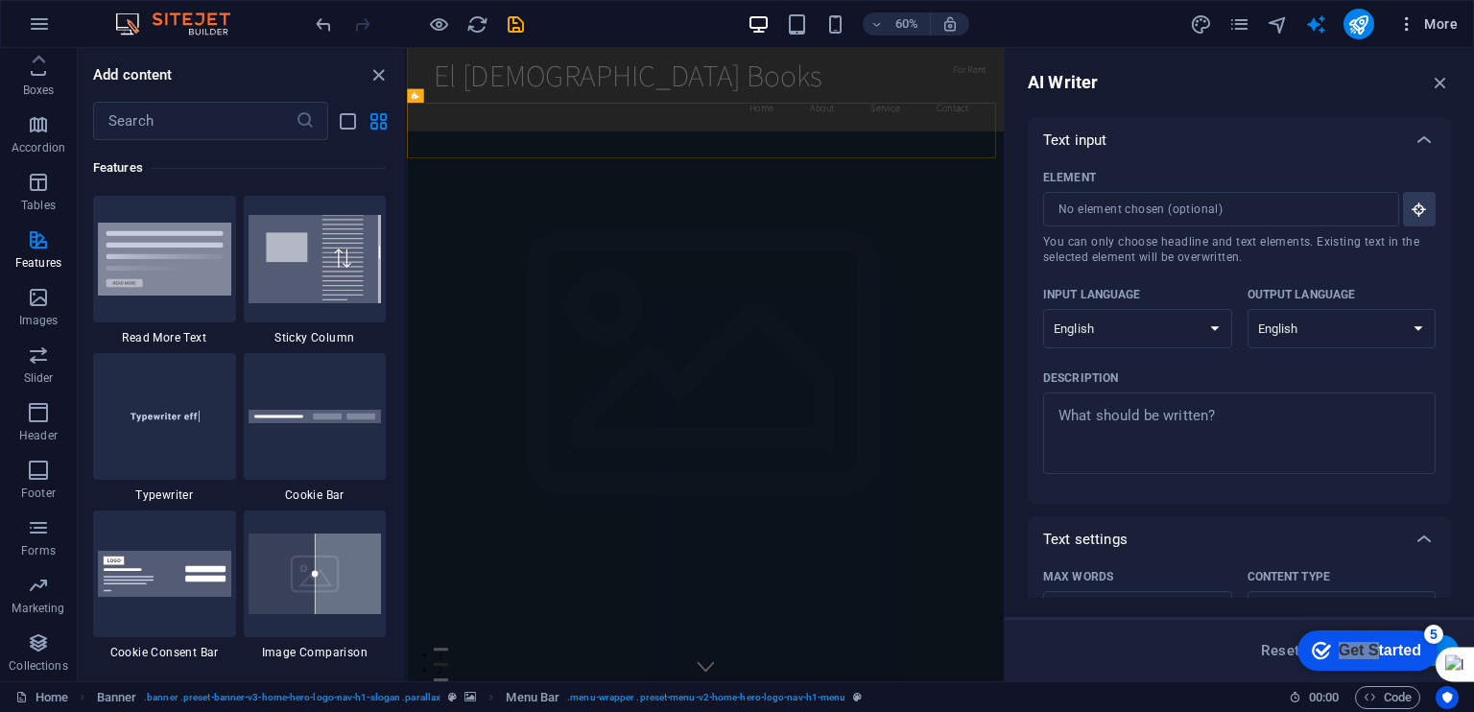
click at [1409, 27] on icon "button" at bounding box center [1407, 23] width 19 height 19
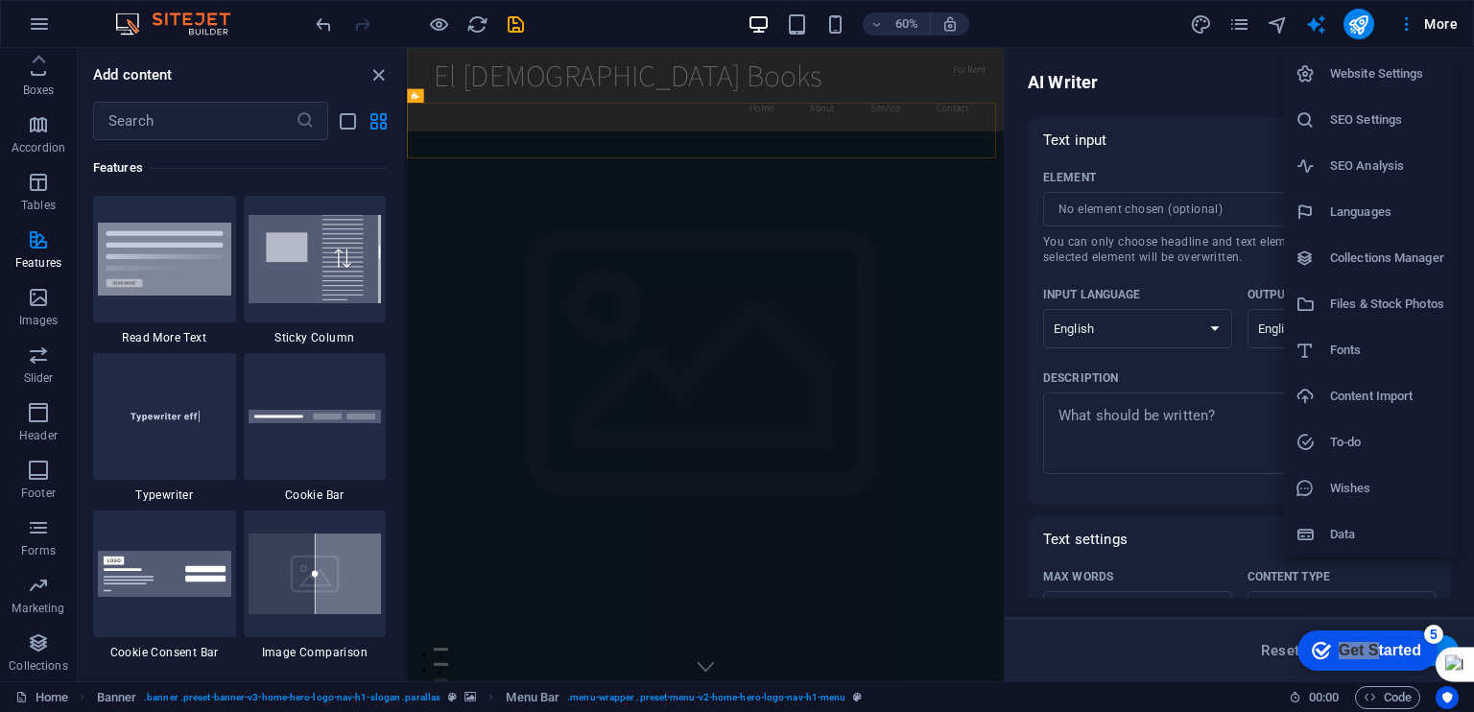
click at [1359, 116] on h6 "SEO Settings" at bounding box center [1387, 119] width 114 height 23
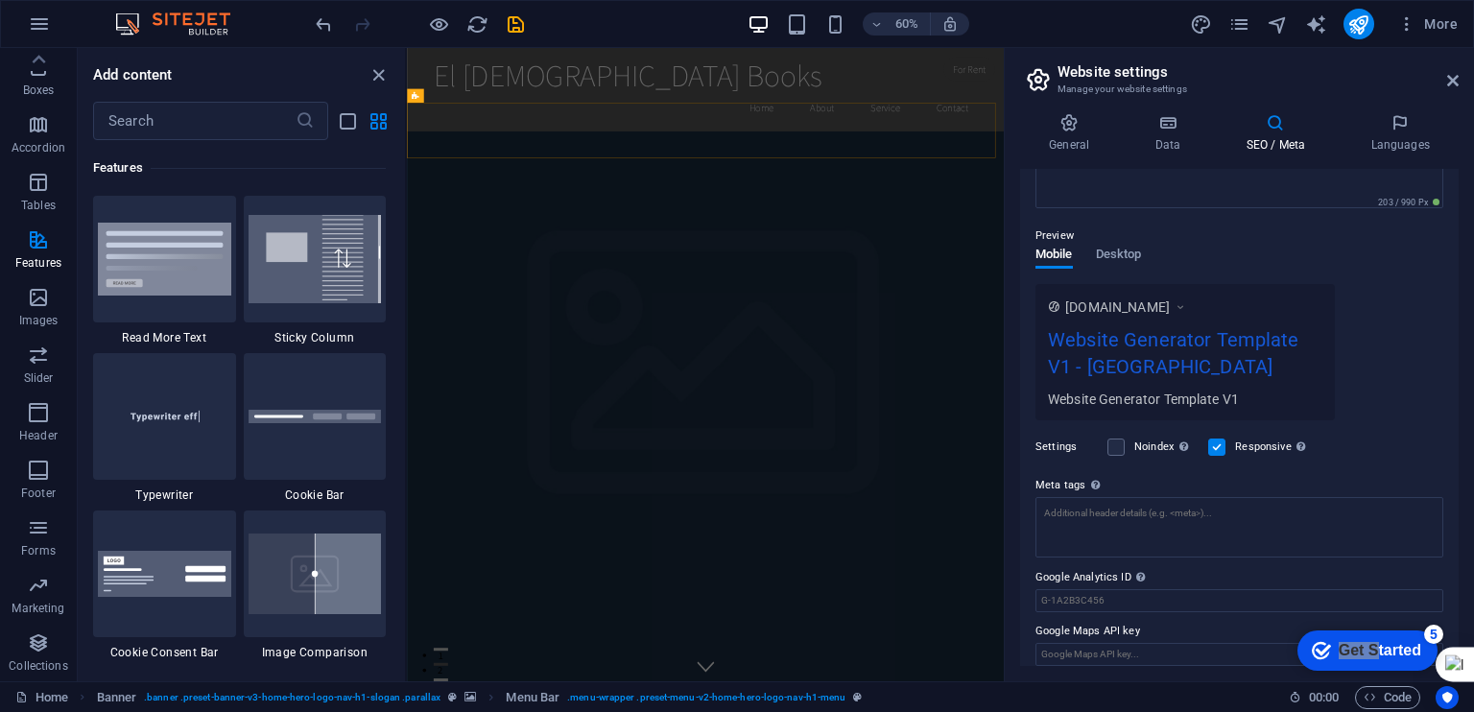
scroll to position [234, 0]
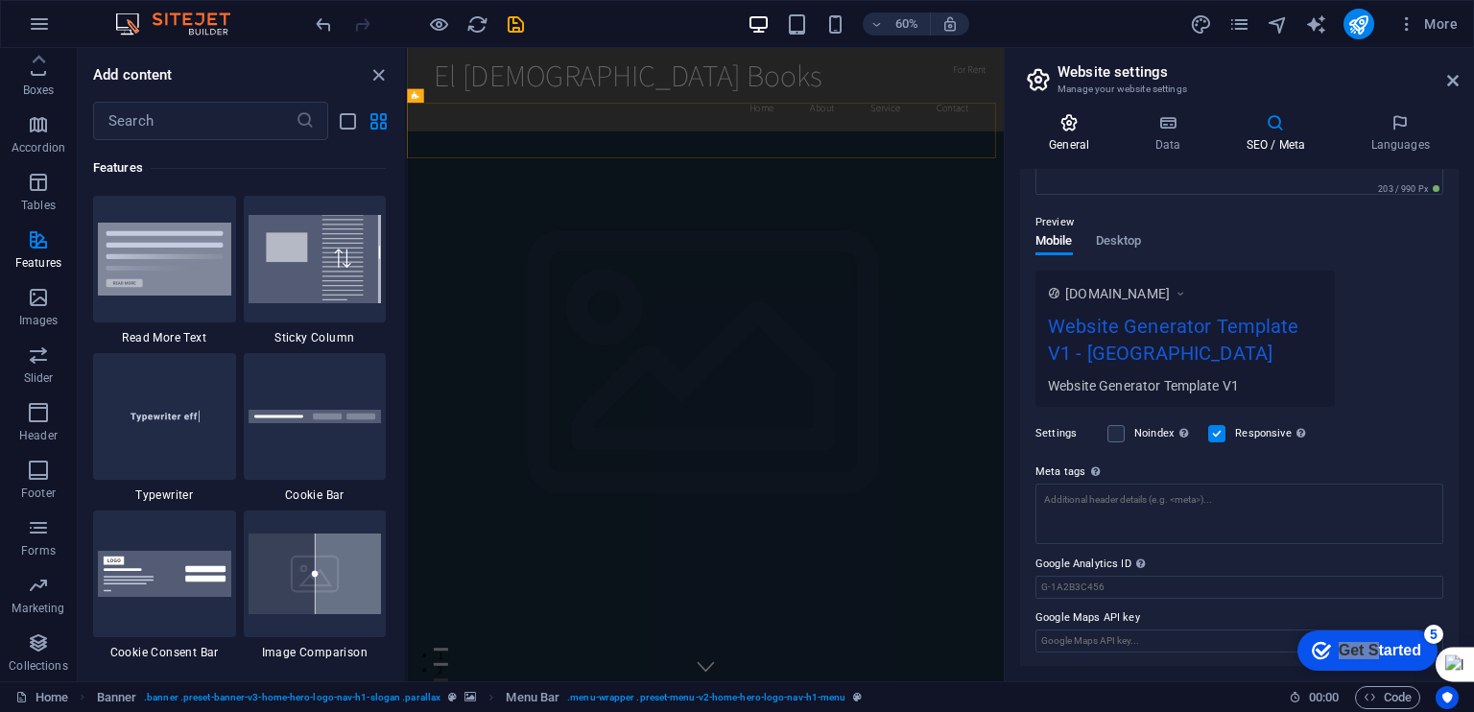
click at [1058, 131] on icon at bounding box center [1069, 122] width 98 height 19
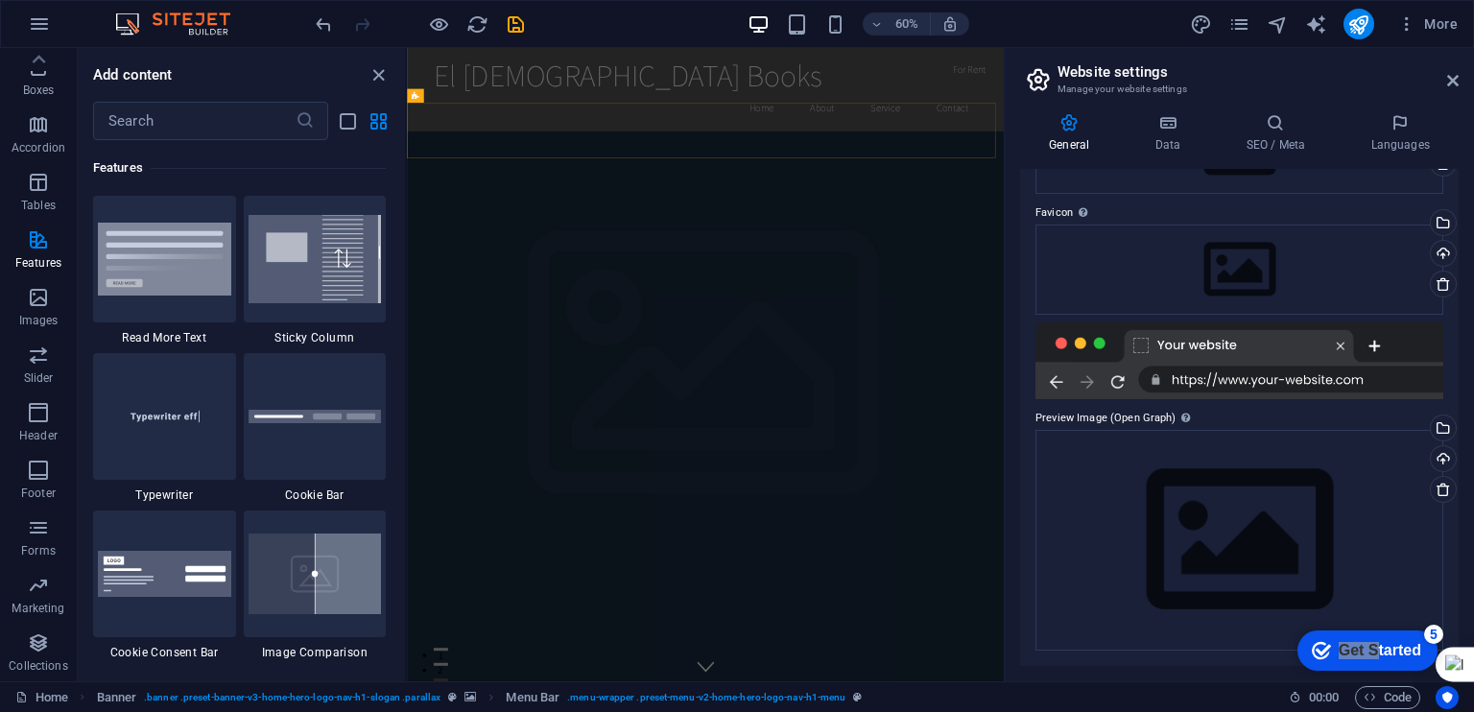
scroll to position [0, 0]
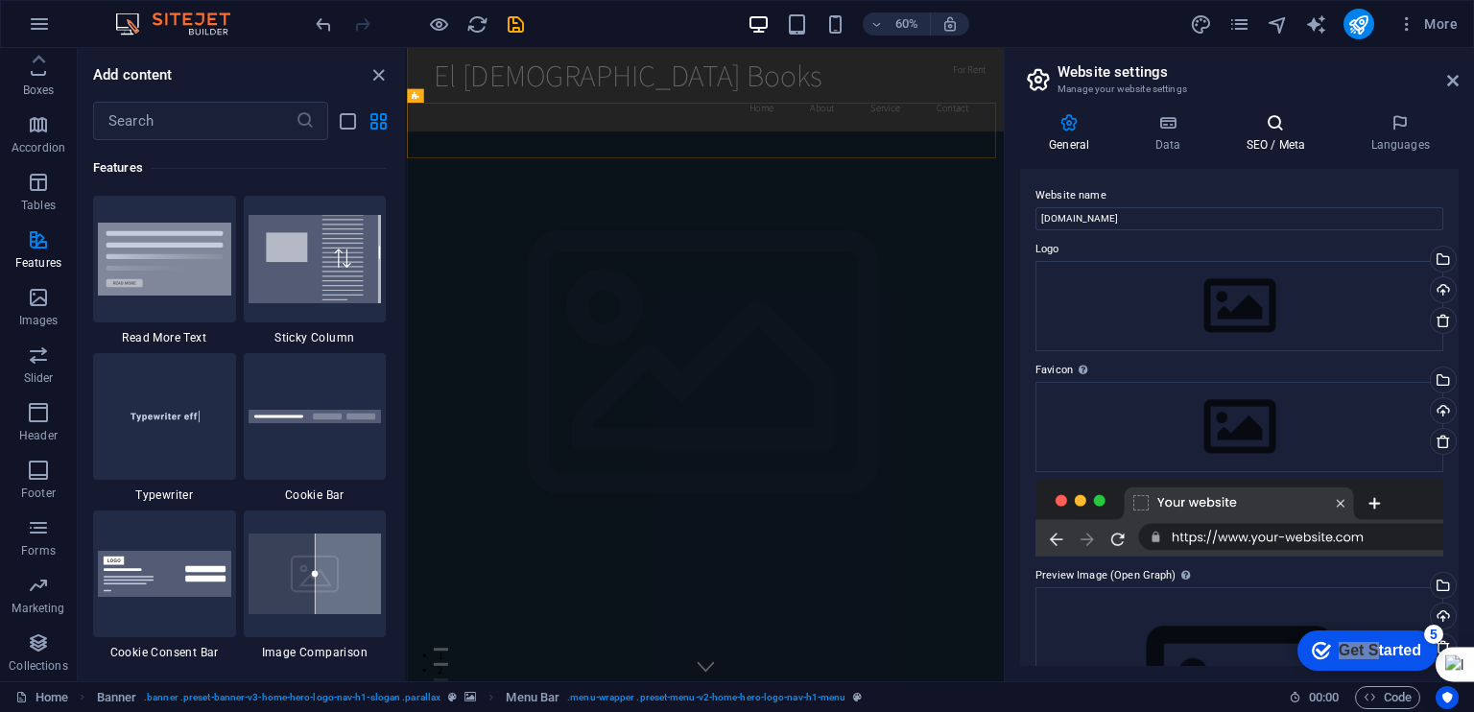
click at [1269, 139] on h4 "SEO / Meta" at bounding box center [1279, 133] width 125 height 40
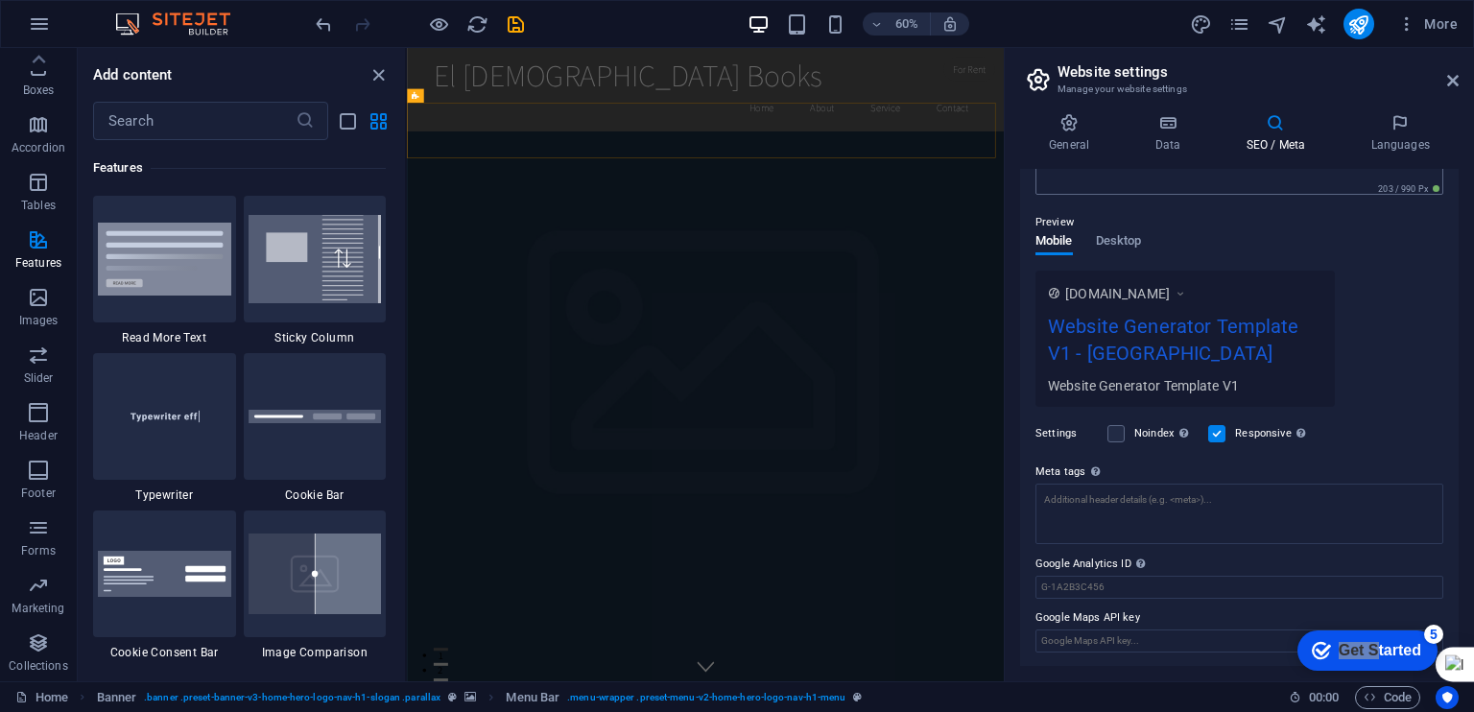
click at [1130, 243] on span "Desktop" at bounding box center [1119, 242] width 46 height 27
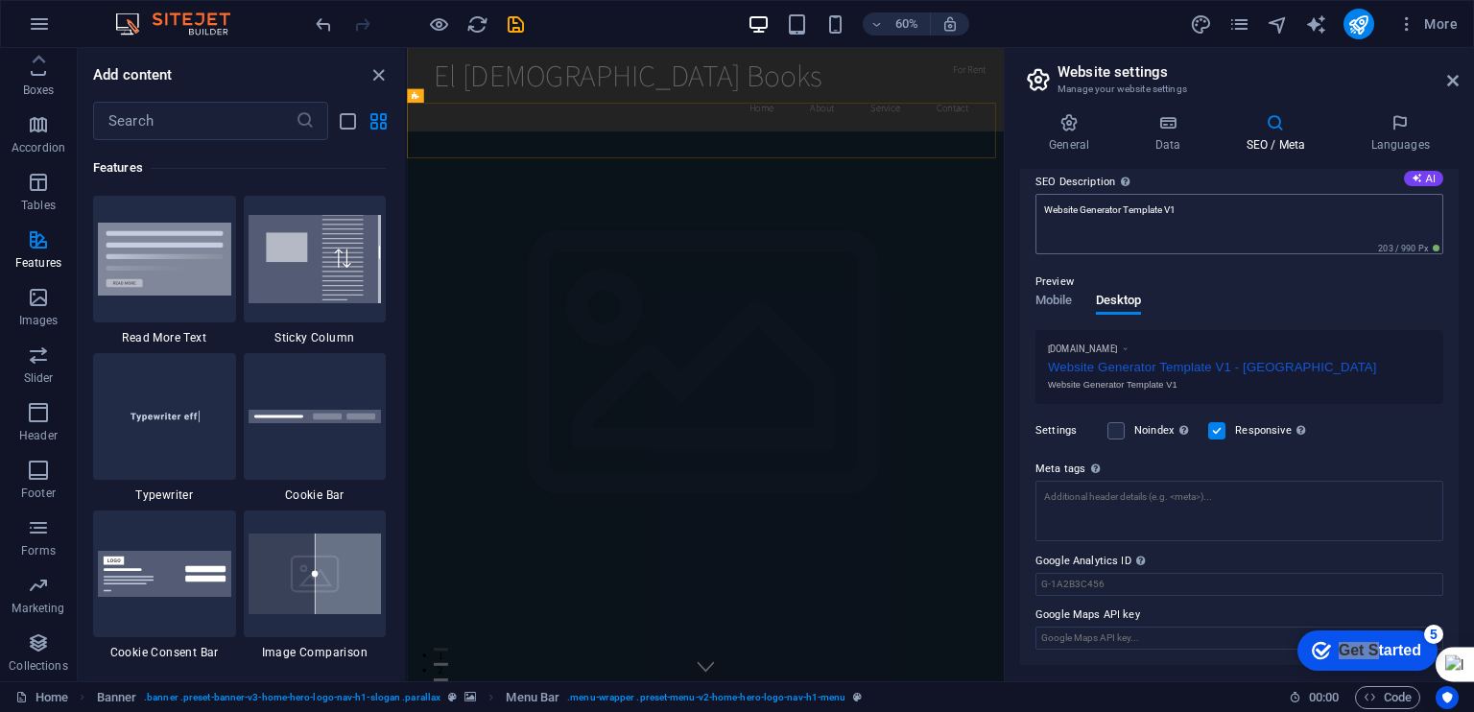
scroll to position [173, 0]
click at [1448, 80] on icon at bounding box center [1453, 80] width 12 height 15
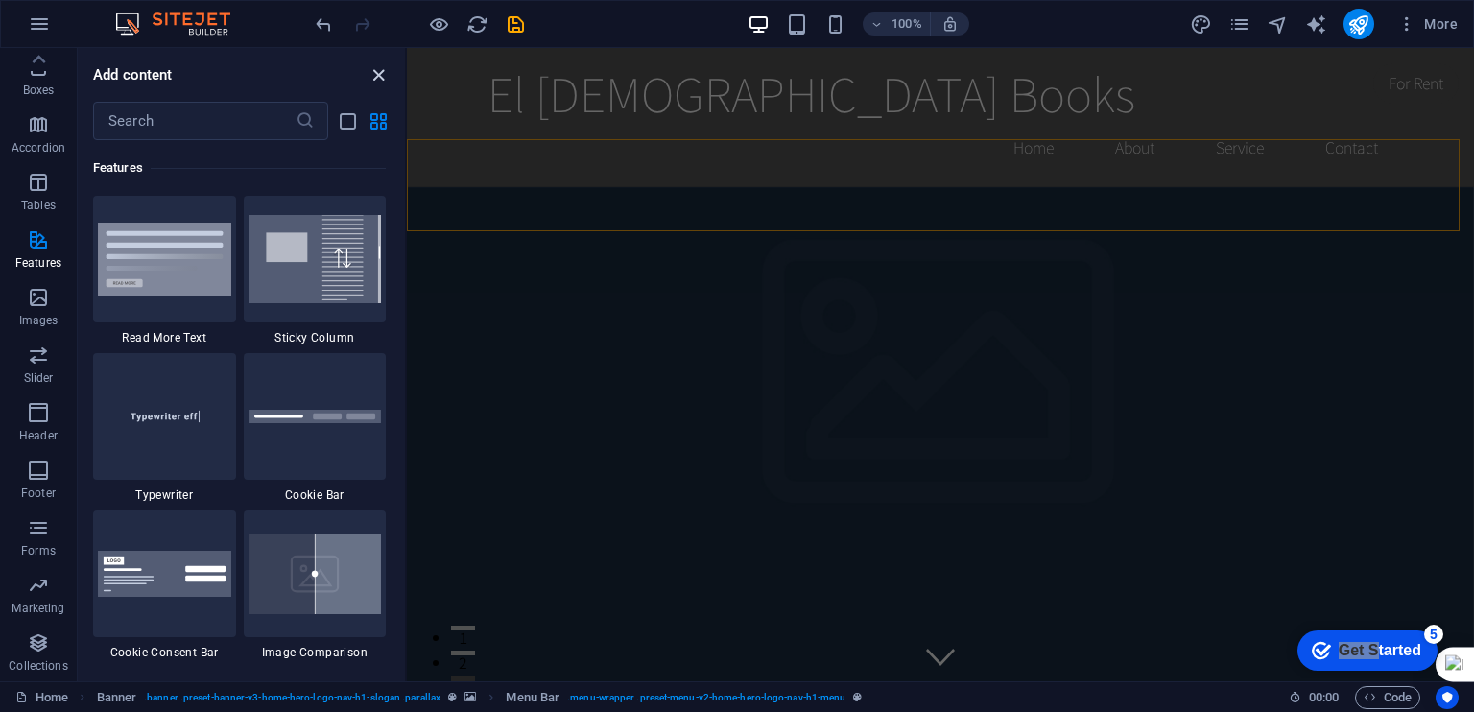
click at [380, 75] on icon "close panel" at bounding box center [379, 75] width 22 height 22
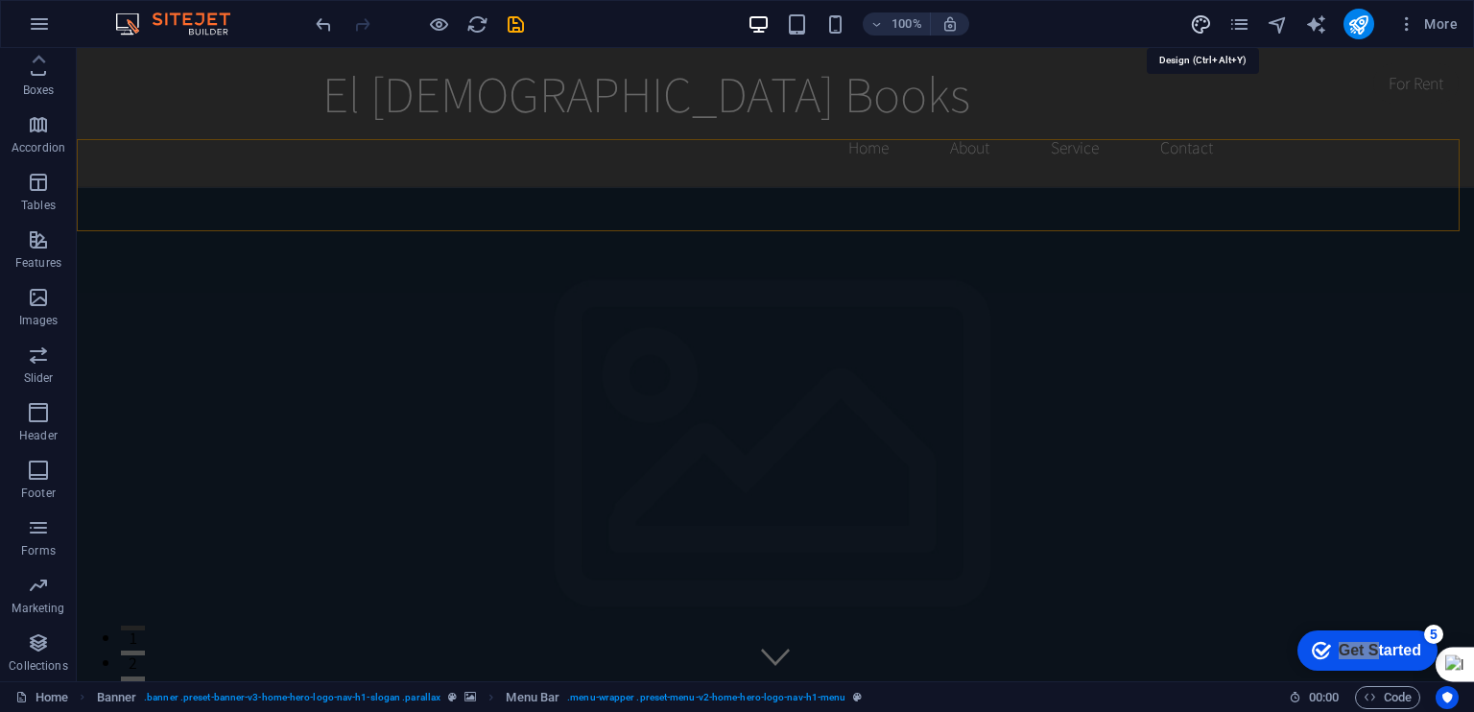
click at [1194, 24] on icon "design" at bounding box center [1201, 24] width 22 height 22
select select "rem"
select select "200"
select select "px"
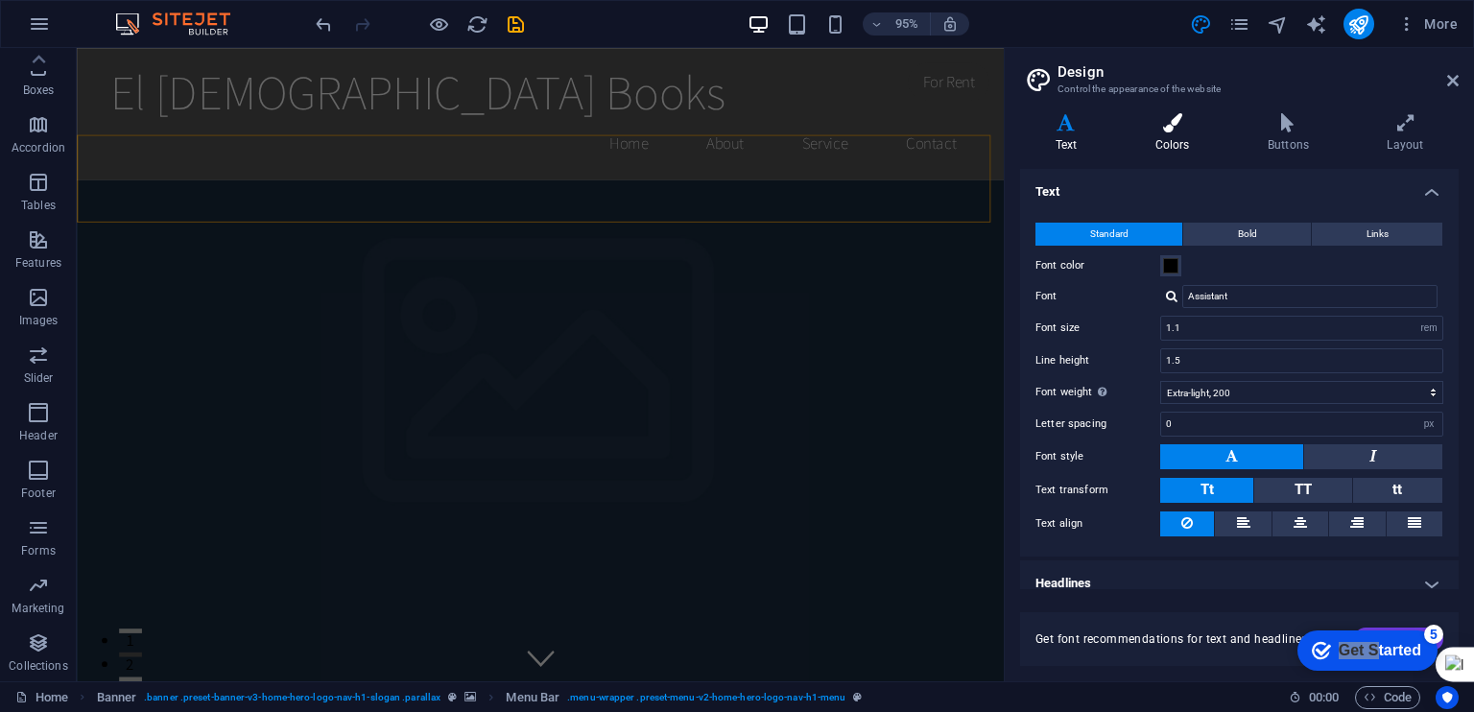
click at [1167, 142] on h4 "Colors" at bounding box center [1176, 133] width 112 height 40
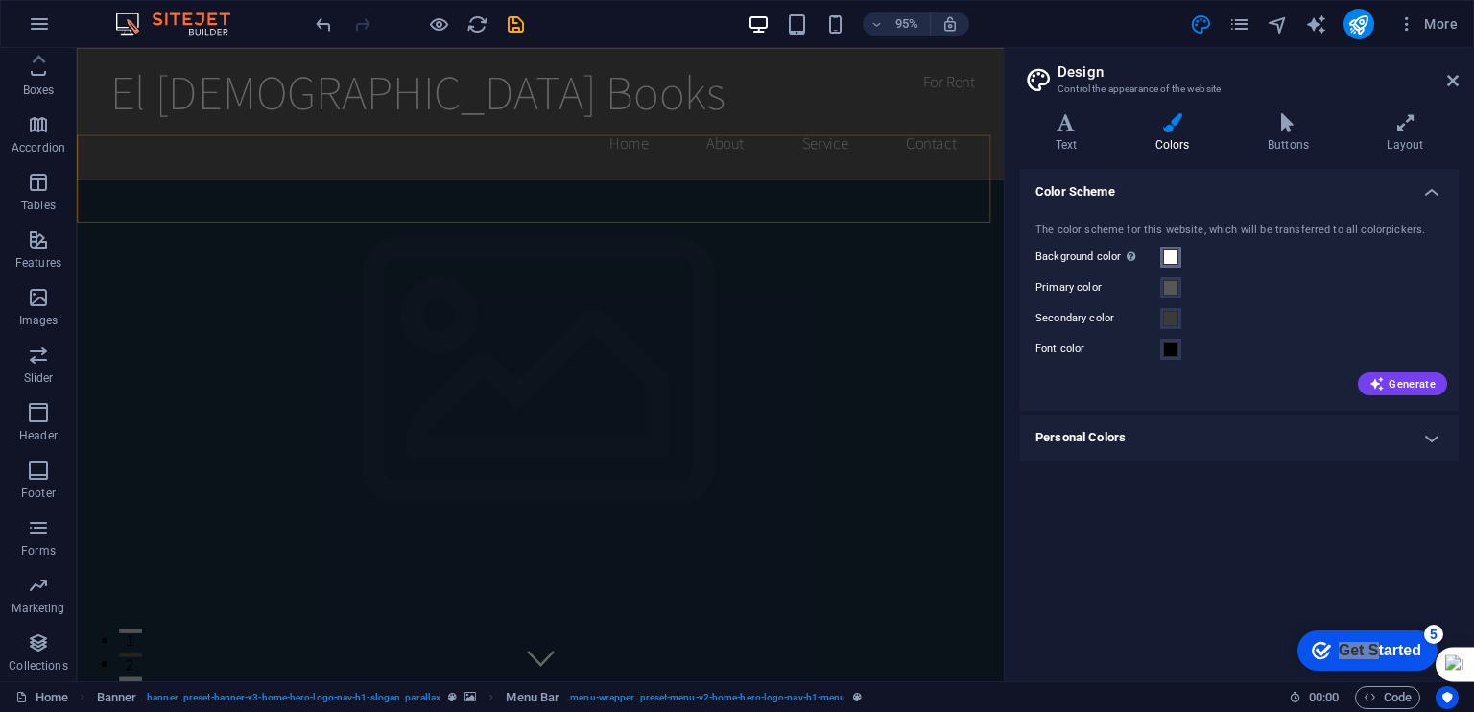
click at [1173, 253] on span at bounding box center [1170, 257] width 15 height 15
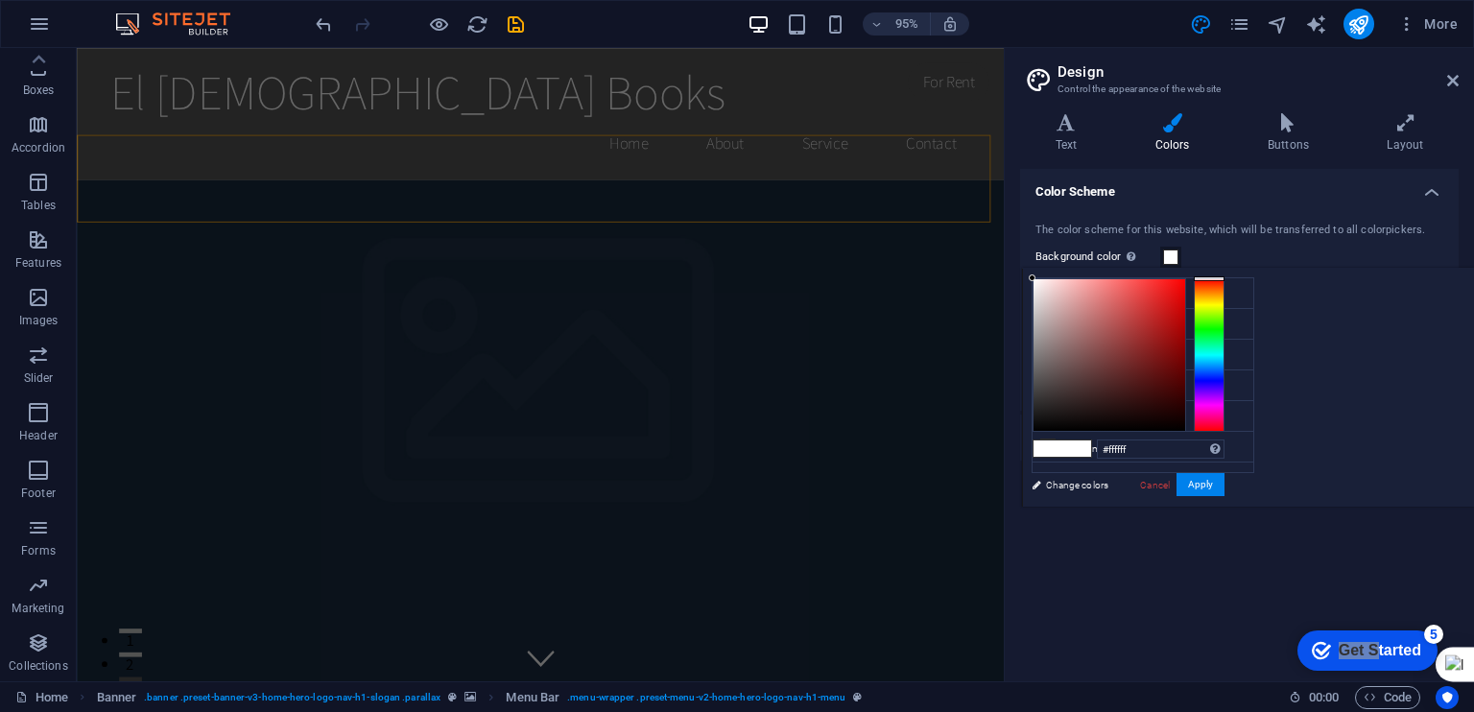
drag, startPoint x: 1295, startPoint y: 614, endPoint x: 1294, endPoint y: 592, distance: 22.1
click at [1294, 614] on div "Color Scheme The color scheme for this website, which will be transferred to al…" at bounding box center [1239, 417] width 439 height 497
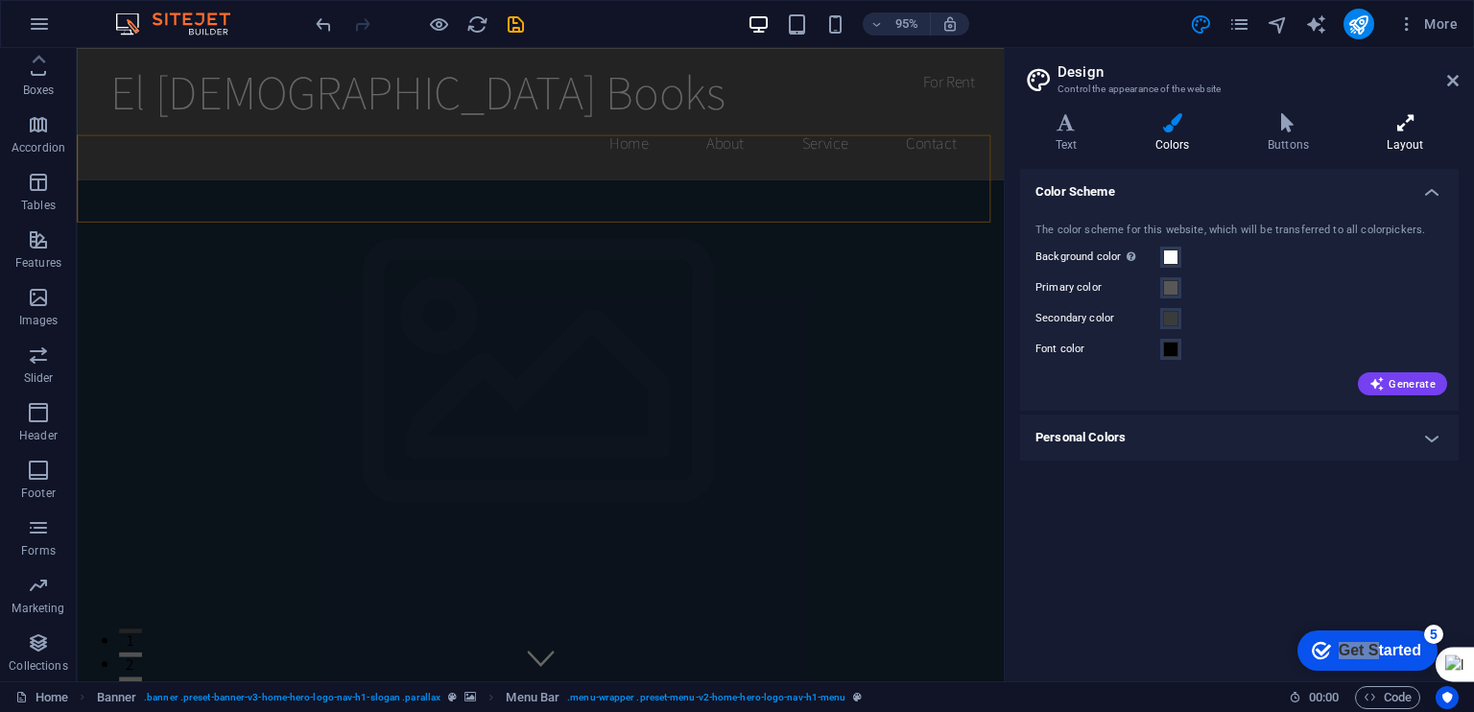
click at [1407, 144] on h4 "Layout" at bounding box center [1405, 133] width 107 height 40
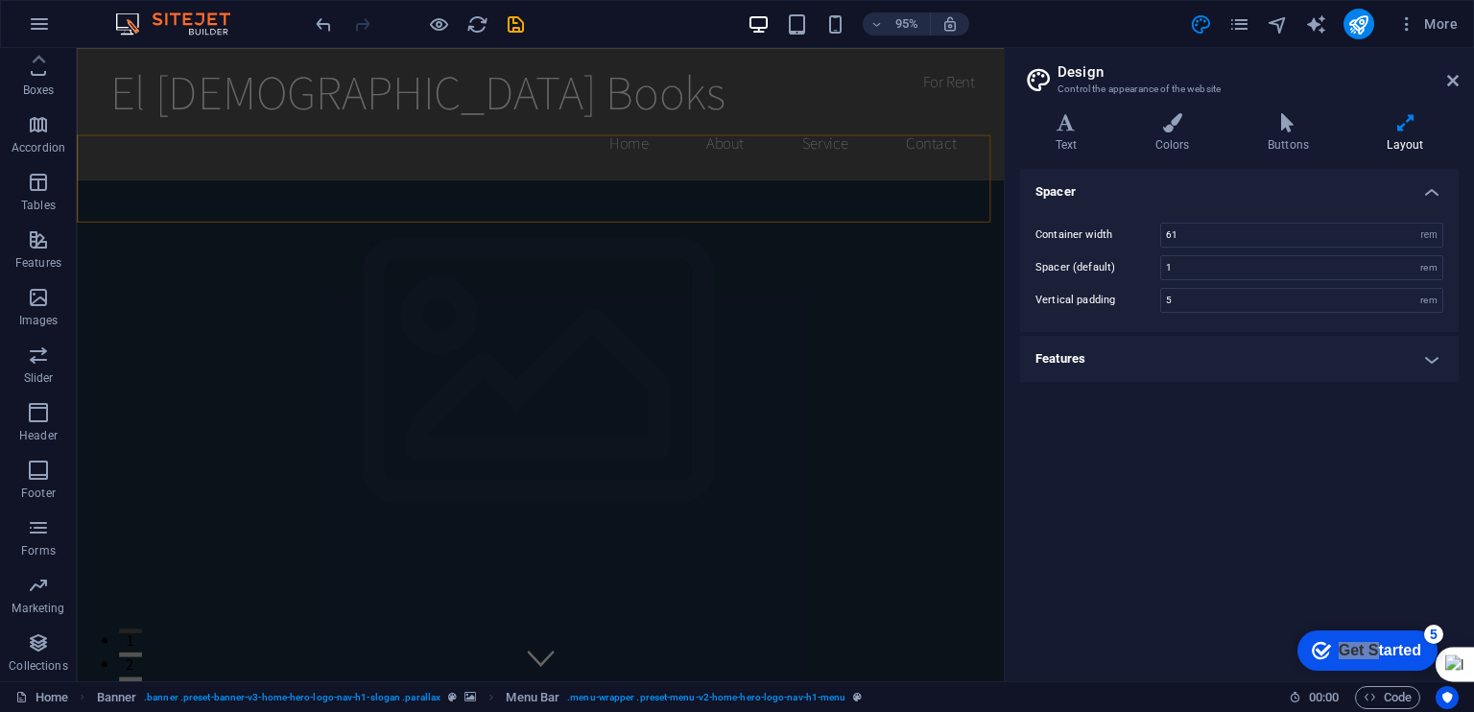
click at [1461, 78] on aside "Design Control the appearance of the website Variants Text Colors Buttons Layou…" at bounding box center [1239, 364] width 470 height 633
click at [35, 22] on icon "button" at bounding box center [39, 23] width 23 height 23
